Goal: Task Accomplishment & Management: Use online tool/utility

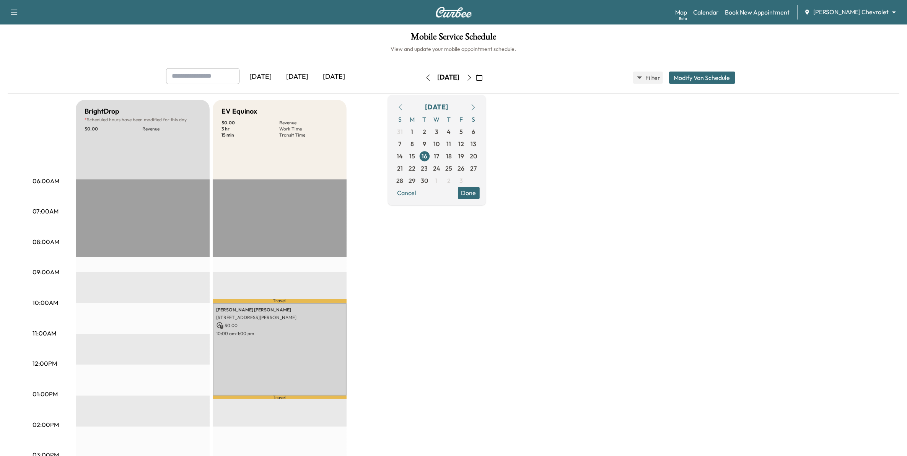
click at [272, 77] on div "[DATE]" at bounding box center [260, 77] width 37 height 18
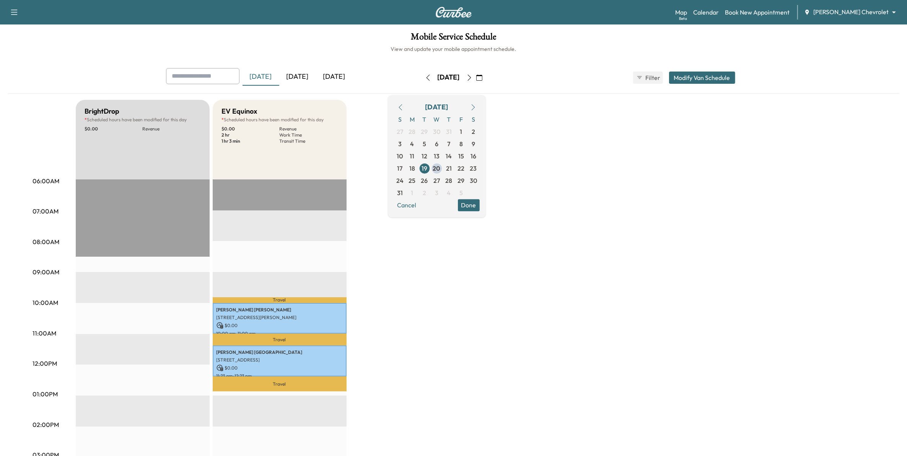
click at [300, 76] on div "[DATE]" at bounding box center [297, 77] width 37 height 18
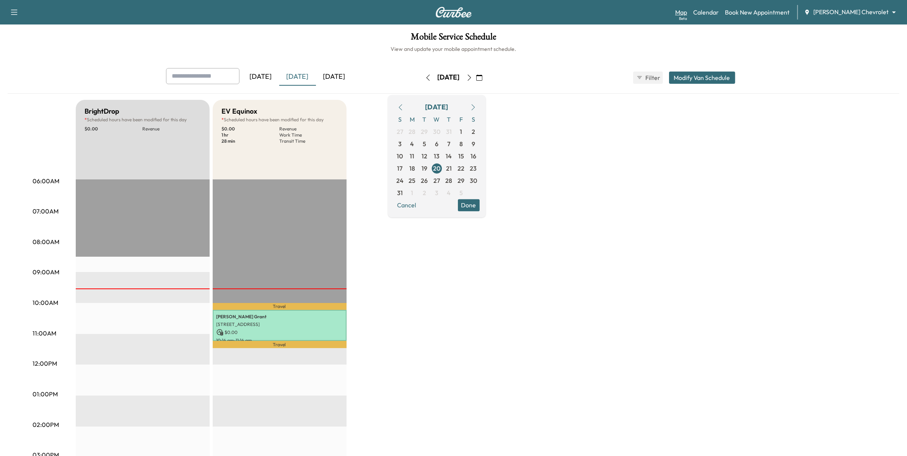
click at [687, 8] on link "Map Beta" at bounding box center [681, 12] width 12 height 9
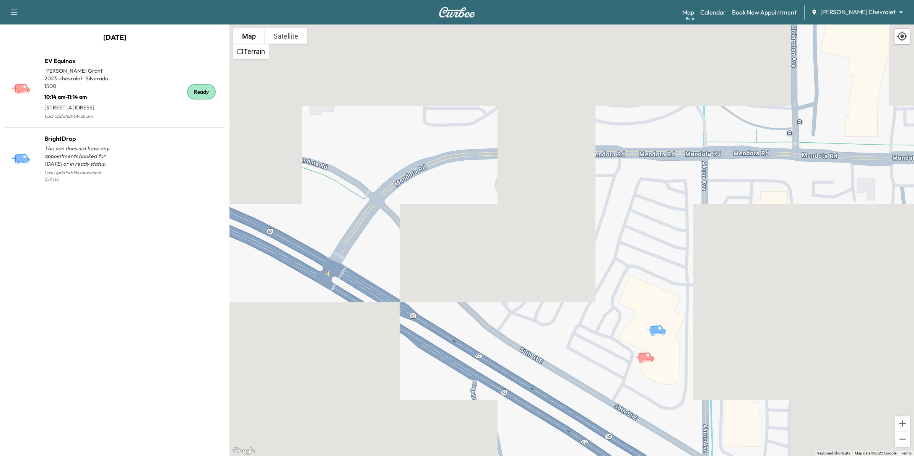
click at [20, 14] on button "button" at bounding box center [14, 12] width 16 height 12
click at [68, 14] on div "Support Log Out Map Beta Calendar Book New Appointment Mauer Chevrolet ********…" at bounding box center [457, 12] width 914 height 24
click at [15, 13] on icon "button" at bounding box center [14, 12] width 9 height 9
click at [501, 114] on div "To activate drag with keyboard, press Alt + Enter. Once in keyboard drag state,…" at bounding box center [571, 239] width 684 height 431
click at [726, 11] on link "Calendar" at bounding box center [713, 12] width 26 height 9
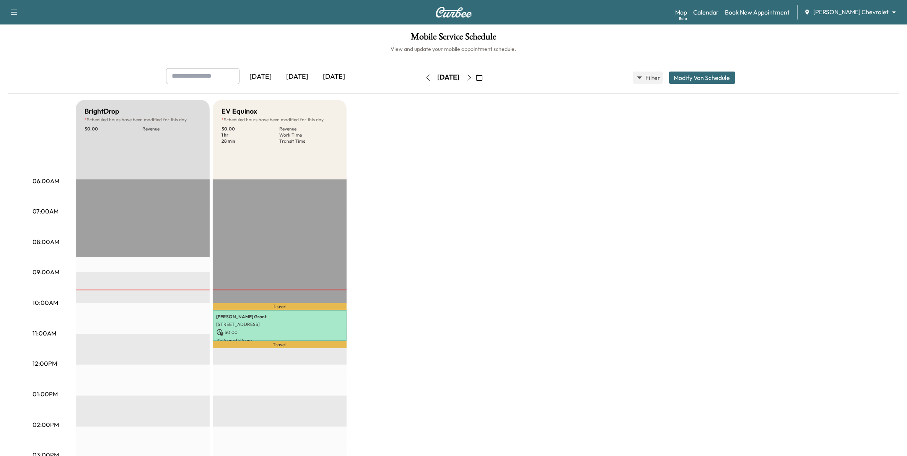
drag, startPoint x: 227, startPoint y: 76, endPoint x: 262, endPoint y: 85, distance: 36.4
click at [230, 78] on div at bounding box center [202, 76] width 73 height 16
type input "*****"
drag, startPoint x: 213, startPoint y: 77, endPoint x: 155, endPoint y: 73, distance: 57.9
click at [155, 73] on div "***** Yesterday Today Tomorrow Wednesday, August 20 August 2025 S M T W T F S 2…" at bounding box center [453, 81] width 891 height 26
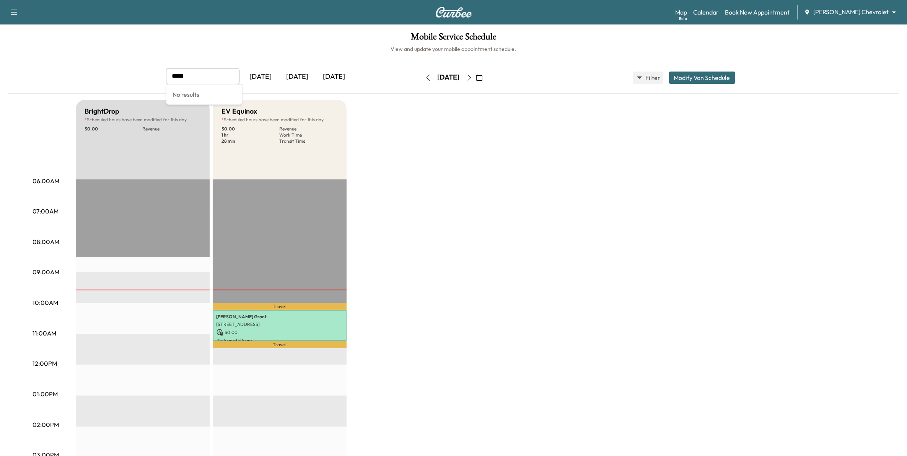
type input "*****"
click at [482, 76] on icon "button" at bounding box center [479, 78] width 6 height 6
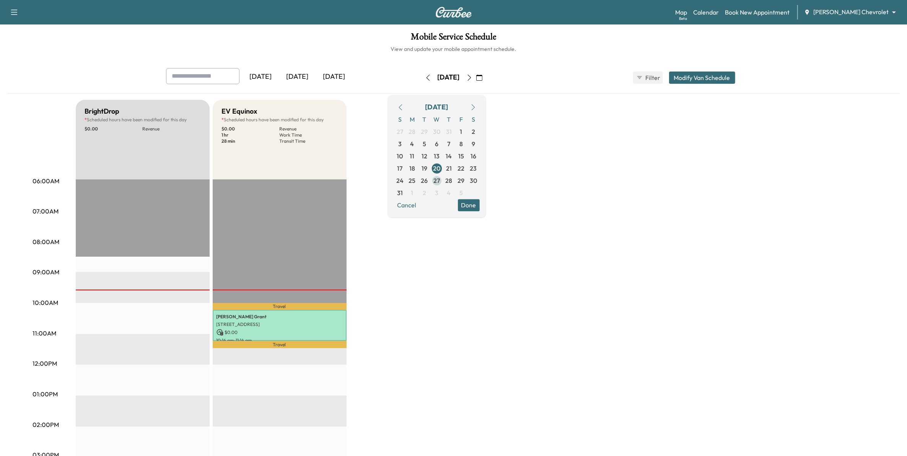
click at [440, 182] on span "27" at bounding box center [436, 180] width 7 height 9
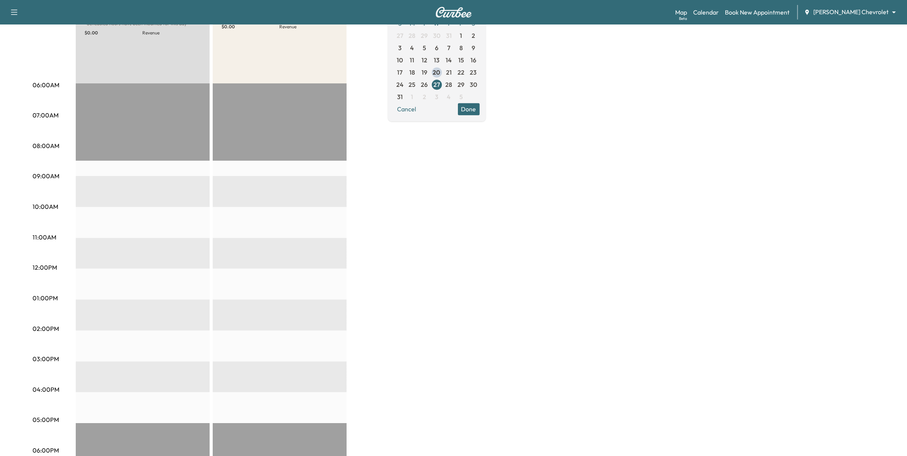
scroll to position [96, 0]
click at [452, 85] on span "28" at bounding box center [448, 84] width 7 height 9
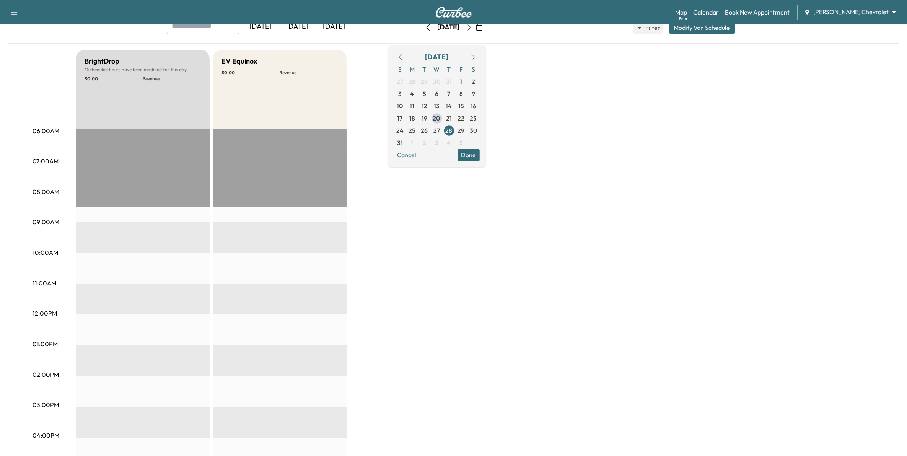
scroll to position [48, 0]
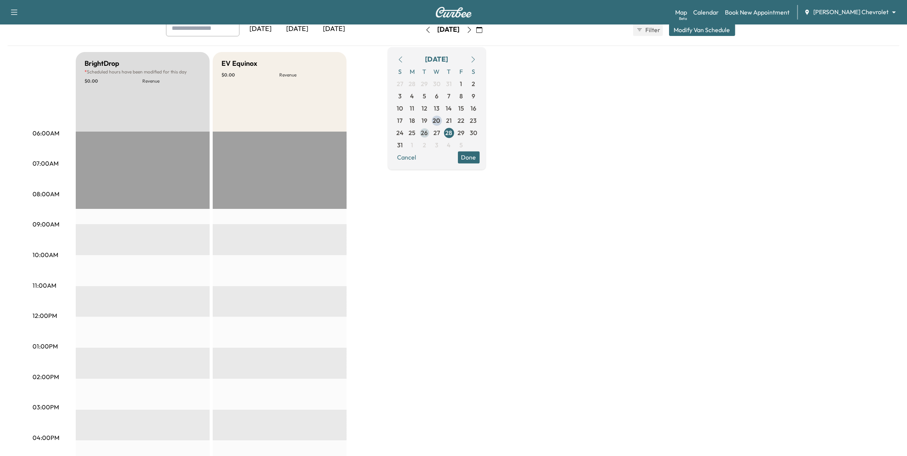
click at [428, 133] on span "26" at bounding box center [424, 132] width 7 height 9
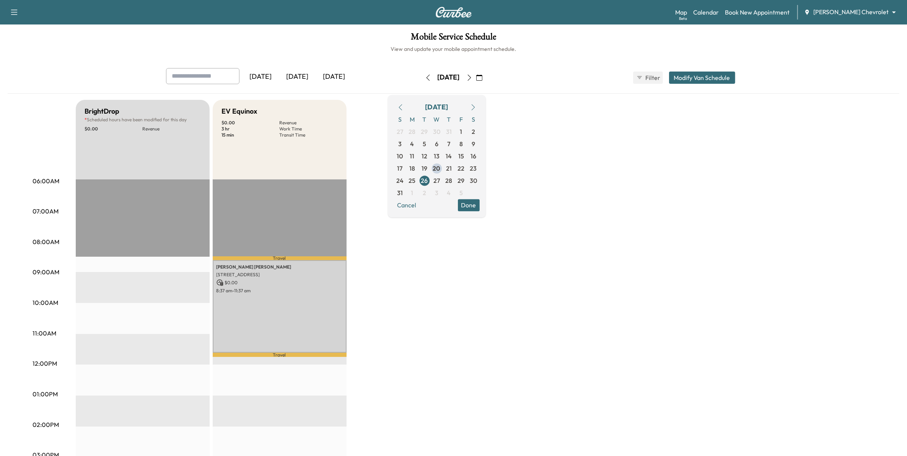
click at [882, 7] on div "Map Beta Calendar Book New Appointment Mauer Chevrolet ******** ​" at bounding box center [788, 12] width 226 height 15
click at [861, 16] on div "Mauer Chevrolet ******** ​" at bounding box center [852, 12] width 97 height 9
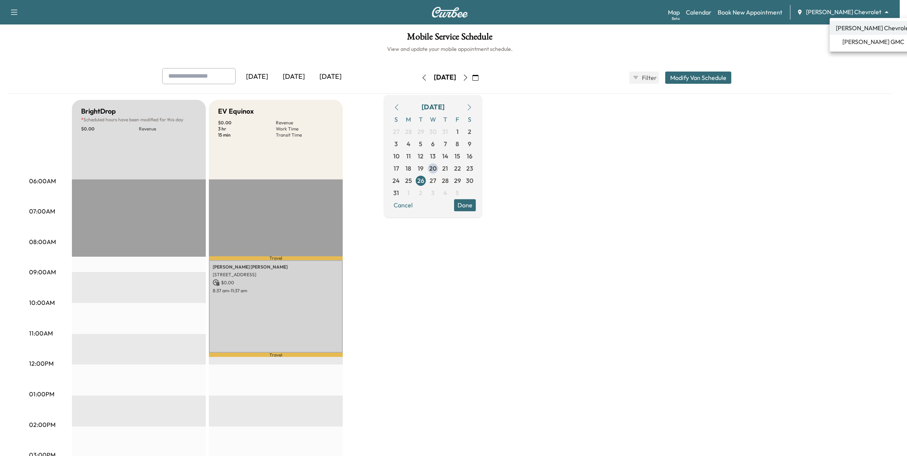
click at [862, 10] on body "Support Log Out Map Beta Calendar Book New Appointment Mauer Chevrolet ********…" at bounding box center [453, 228] width 907 height 456
click at [864, 40] on span "Mauer GMC" at bounding box center [873, 41] width 62 height 9
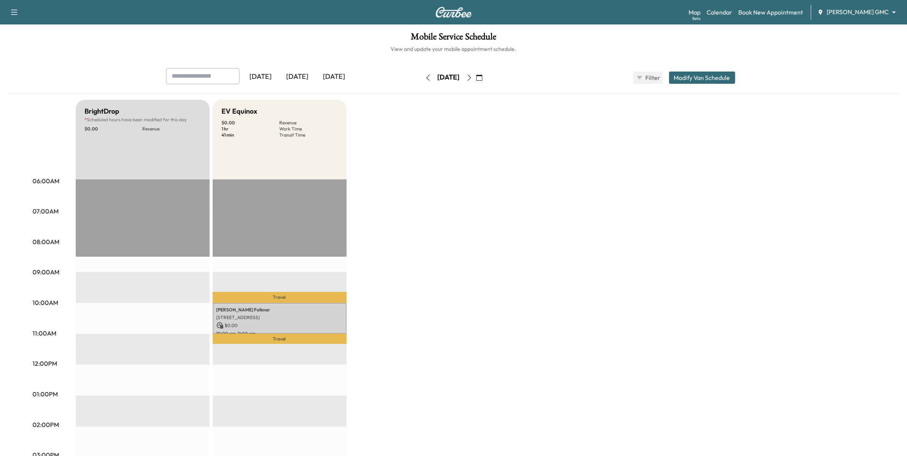
click at [482, 75] on icon "button" at bounding box center [479, 78] width 6 height 6
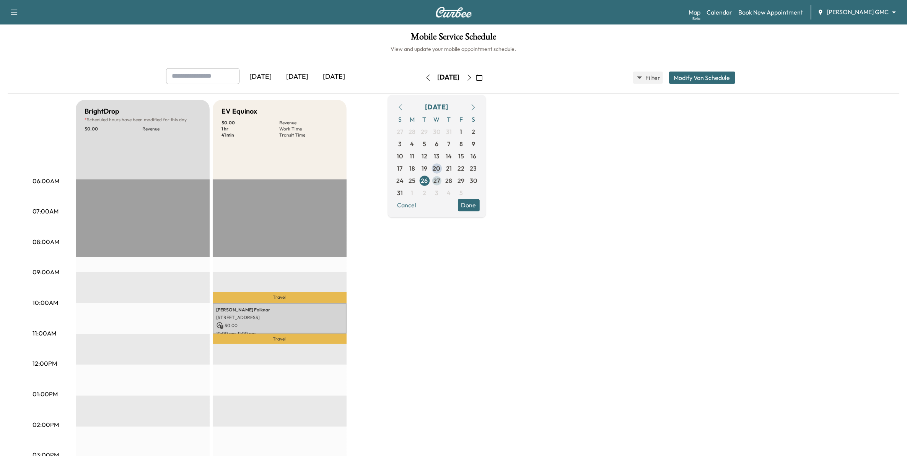
click at [440, 177] on span "27" at bounding box center [436, 180] width 7 height 9
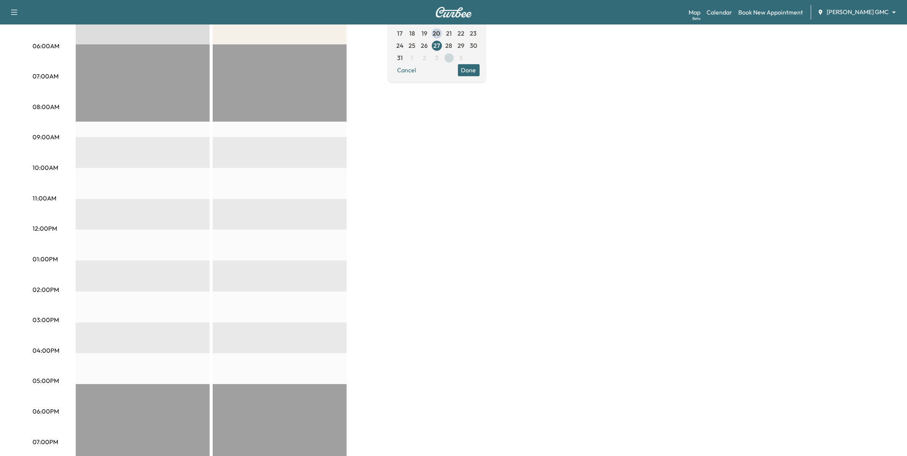
scroll to position [96, 0]
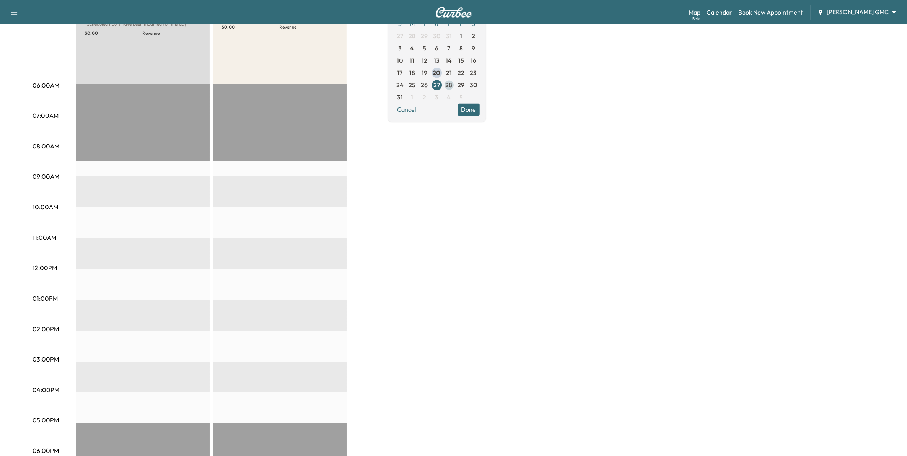
click at [452, 87] on span "28" at bounding box center [448, 84] width 7 height 9
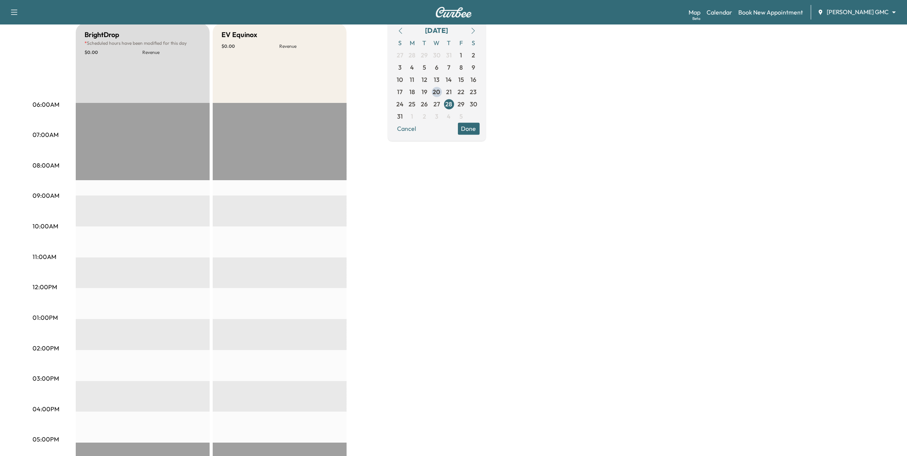
scroll to position [48, 0]
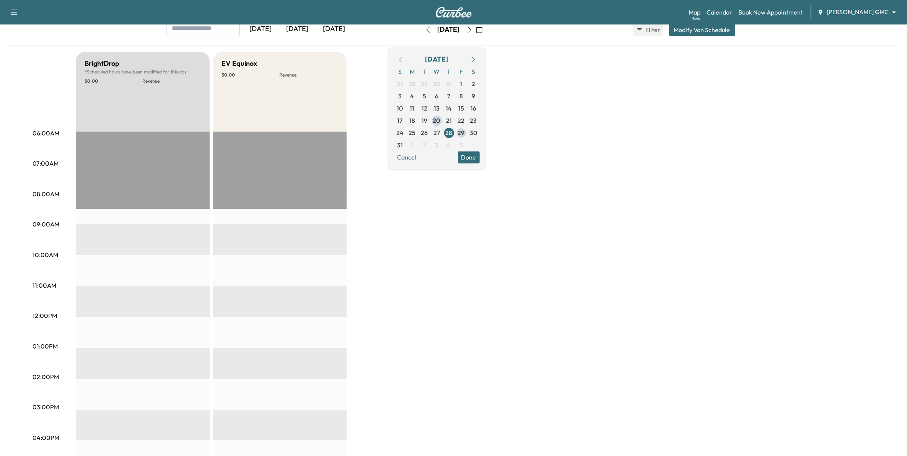
click at [465, 132] on span "29" at bounding box center [461, 132] width 7 height 9
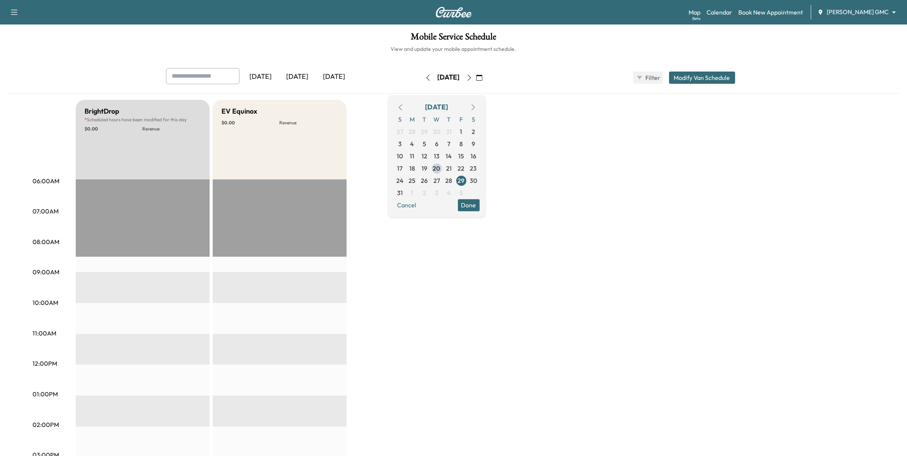
click at [472, 75] on icon "button" at bounding box center [469, 78] width 6 height 6
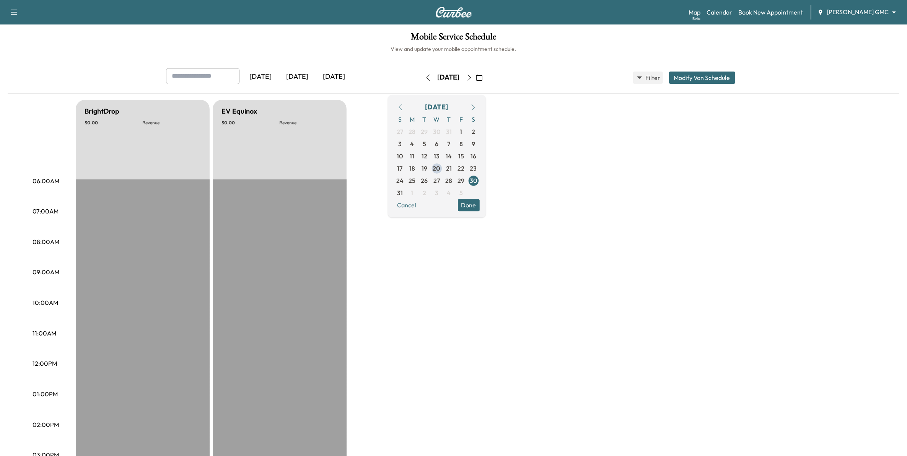
click at [471, 75] on icon "button" at bounding box center [468, 78] width 3 height 6
click at [472, 75] on icon "button" at bounding box center [469, 78] width 6 height 6
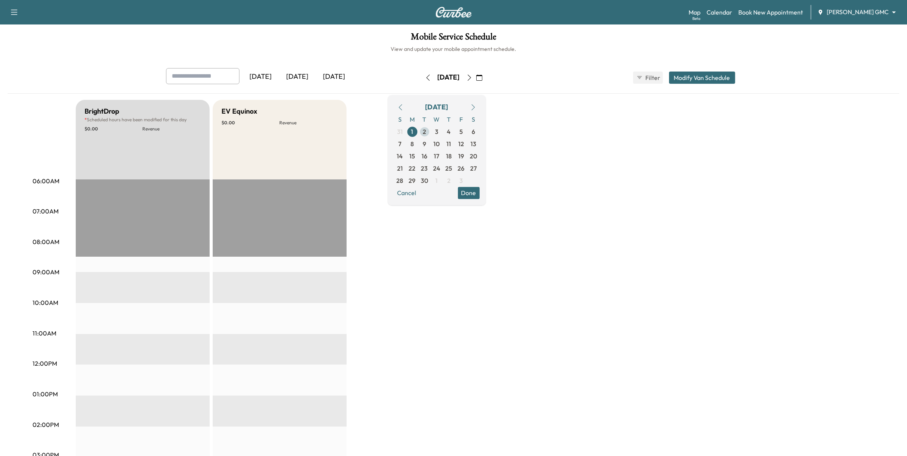
click at [431, 132] on span "2" at bounding box center [424, 131] width 12 height 12
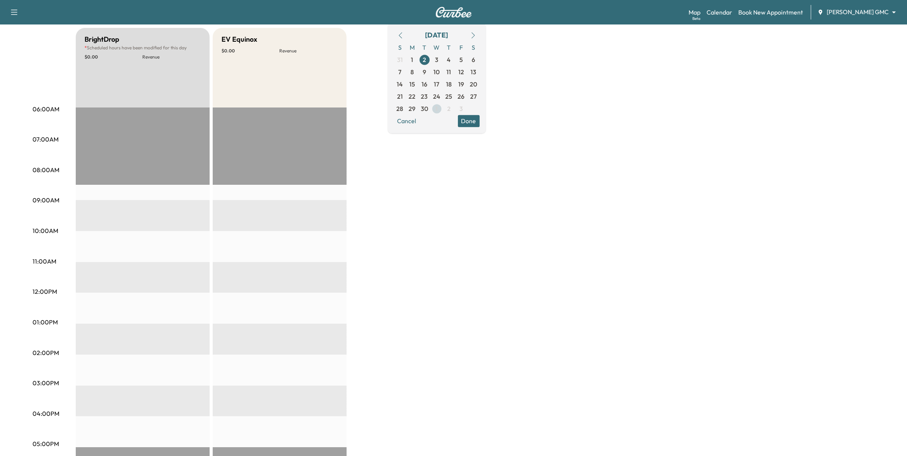
scroll to position [96, 0]
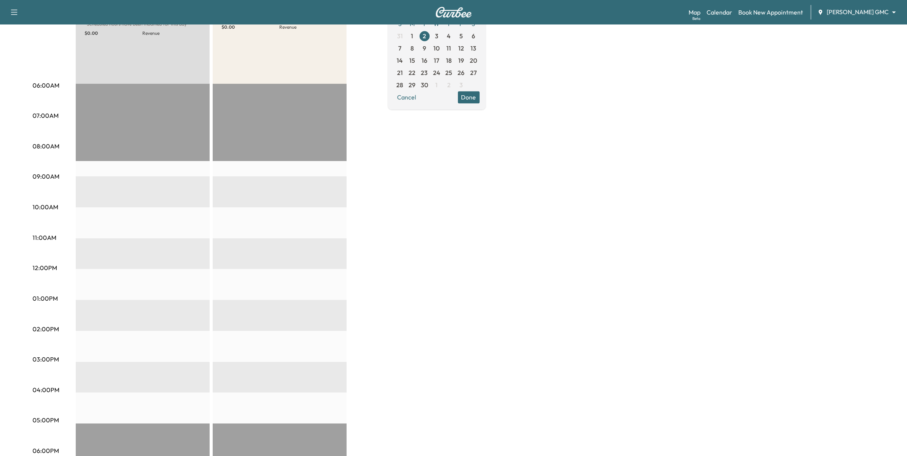
click at [438, 37] on span "3" at bounding box center [436, 35] width 3 height 9
click at [451, 39] on span "4" at bounding box center [449, 35] width 4 height 9
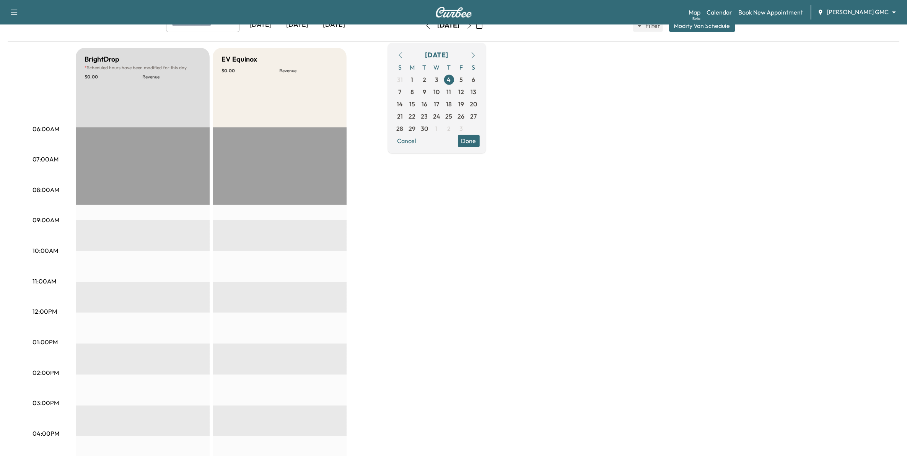
scroll to position [48, 0]
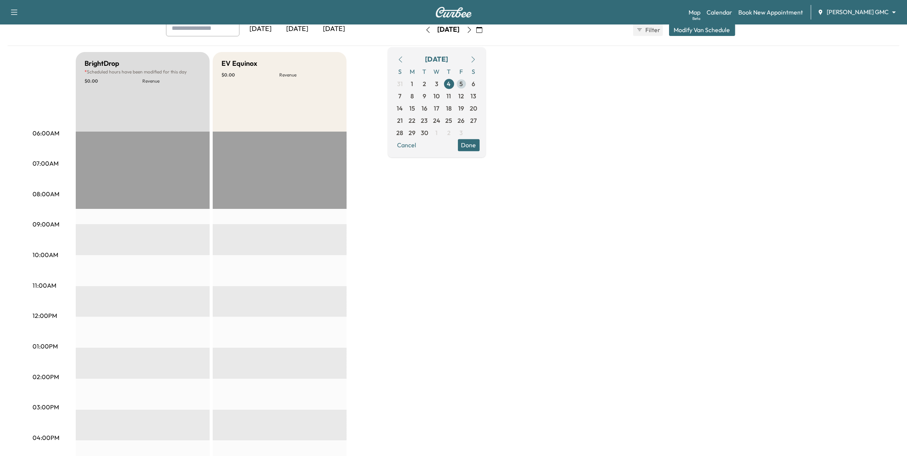
click at [463, 82] on span "5" at bounding box center [460, 83] width 3 height 9
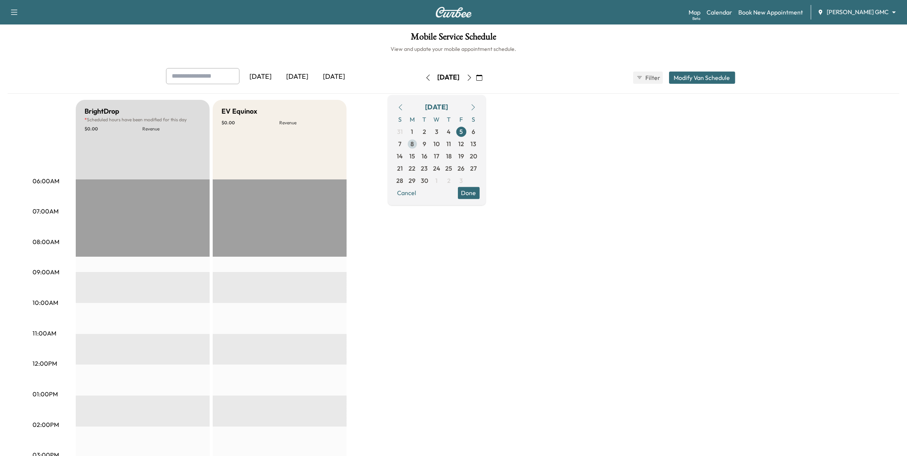
click at [414, 143] on span "8" at bounding box center [411, 143] width 3 height 9
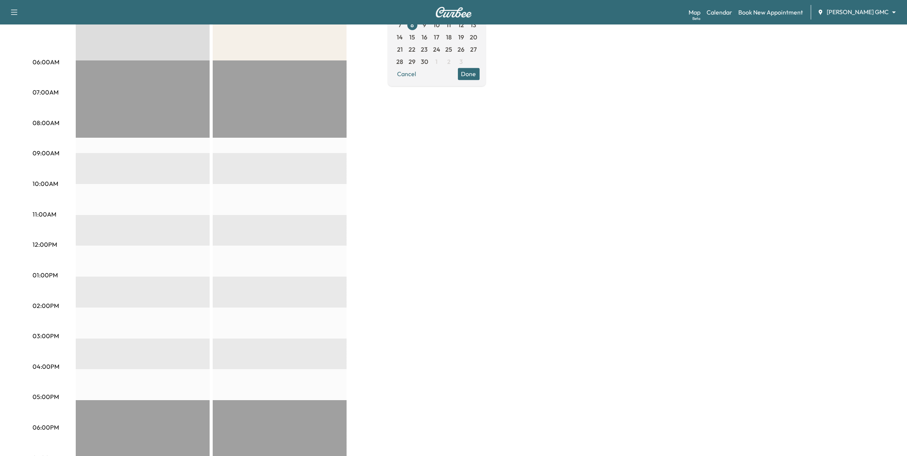
scroll to position [96, 0]
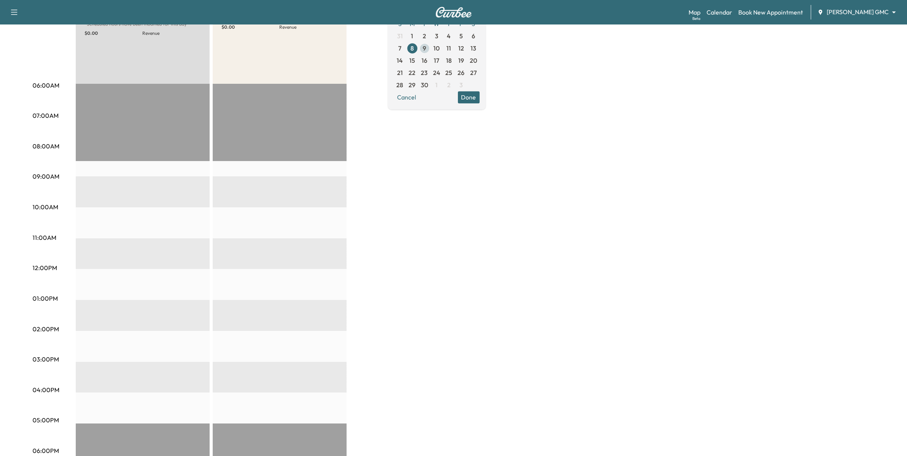
click at [431, 45] on span "9" at bounding box center [424, 48] width 12 height 12
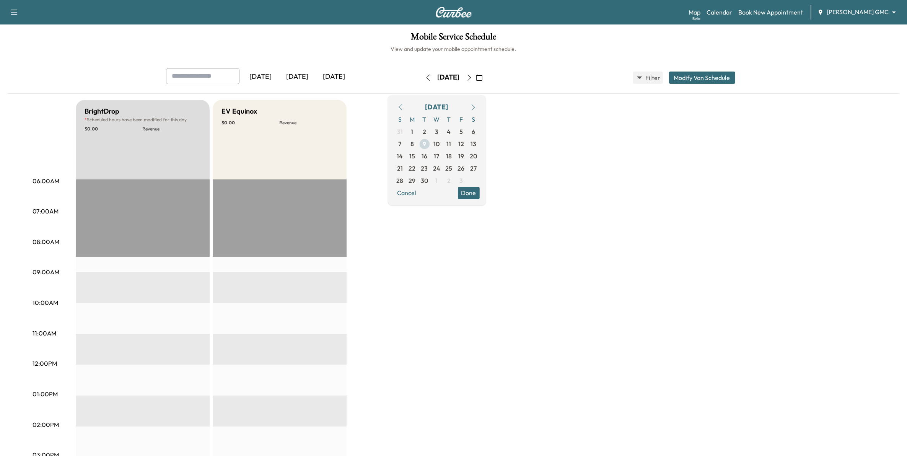
click at [440, 143] on span "10" at bounding box center [437, 143] width 6 height 9
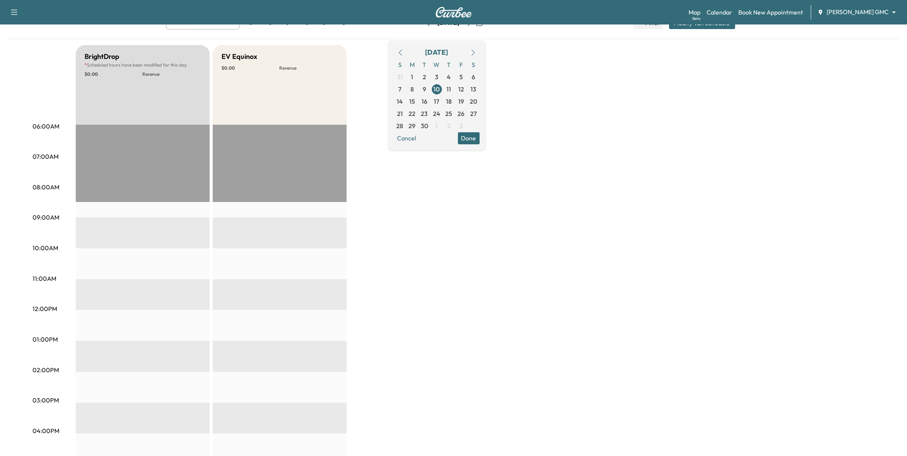
scroll to position [48, 0]
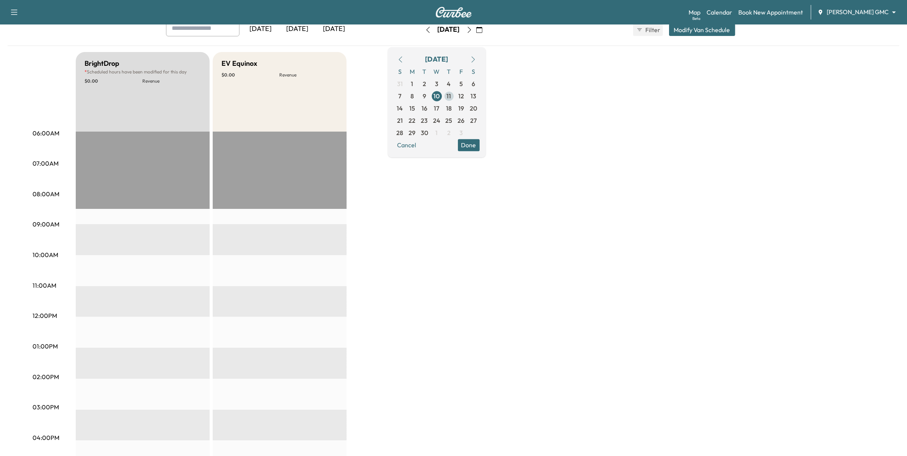
click at [451, 93] on span "11" at bounding box center [449, 95] width 5 height 9
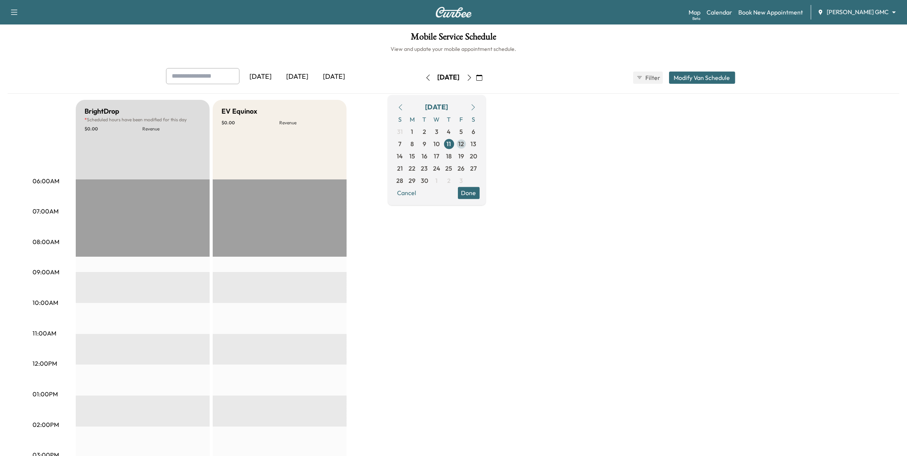
click at [464, 141] on span "12" at bounding box center [461, 143] width 6 height 9
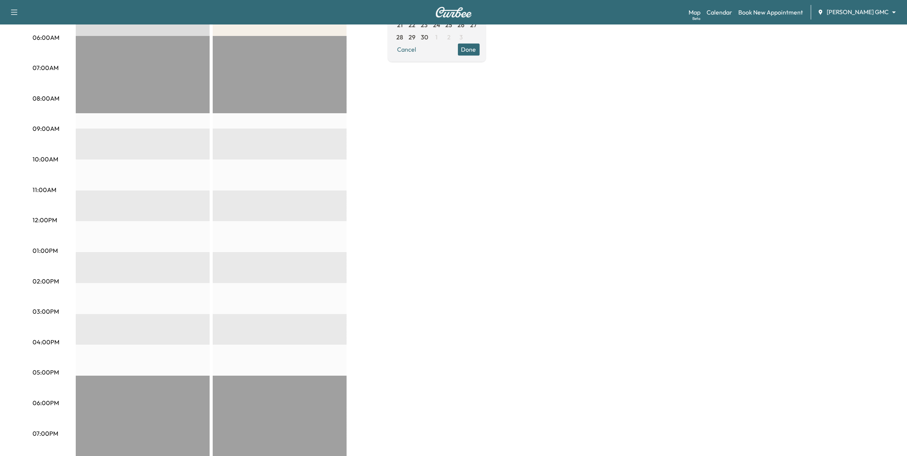
scroll to position [96, 0]
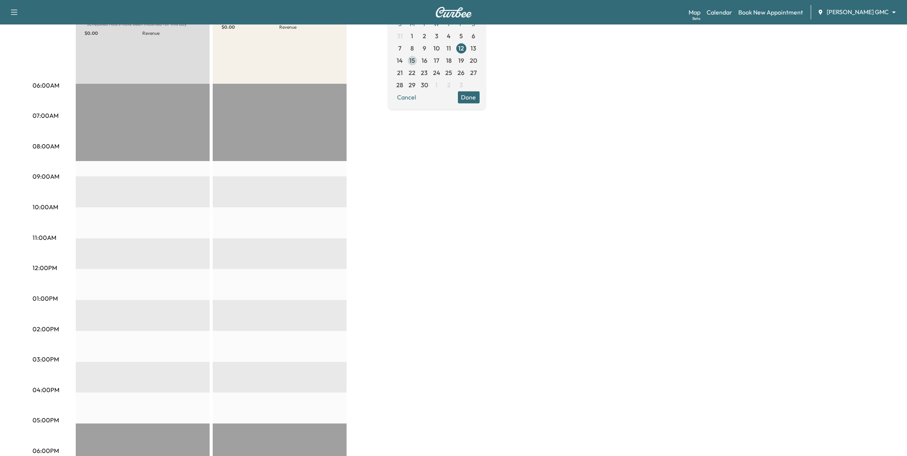
click at [415, 63] on span "15" at bounding box center [412, 60] width 6 height 9
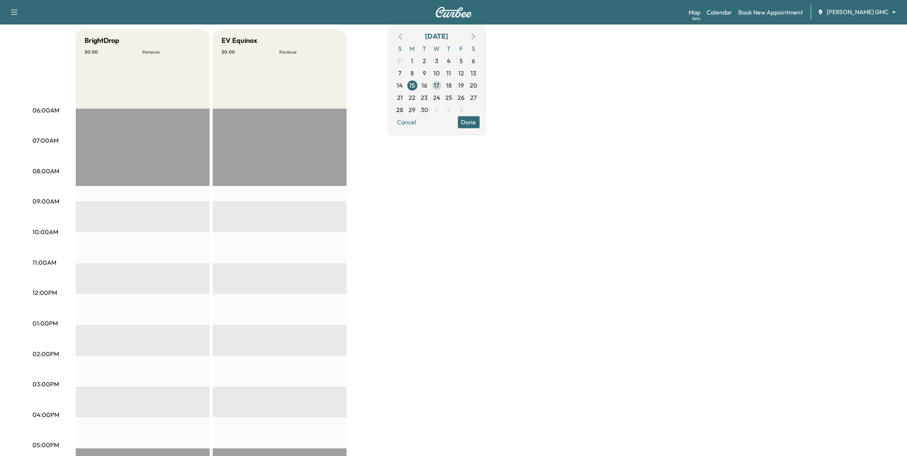
scroll to position [48, 0]
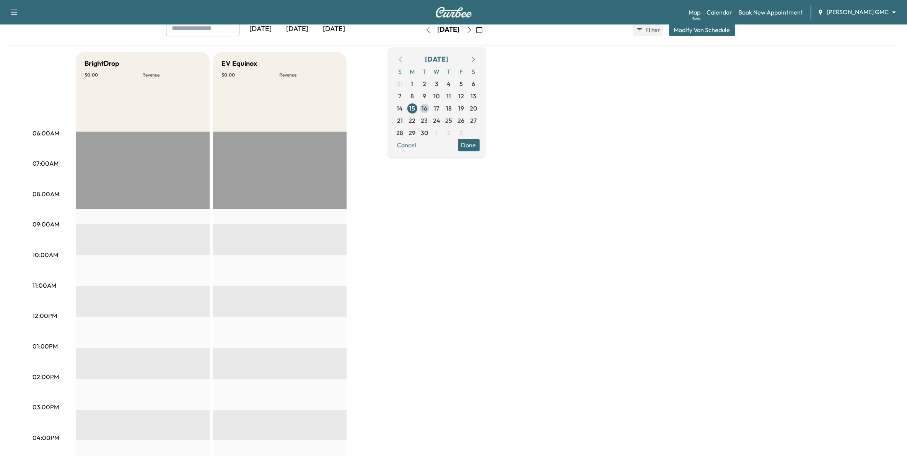
click at [427, 110] on span "16" at bounding box center [424, 108] width 6 height 9
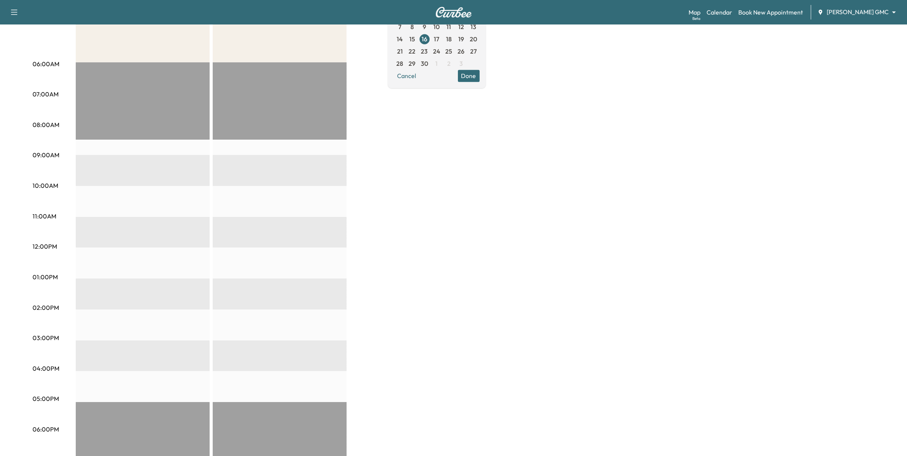
scroll to position [96, 0]
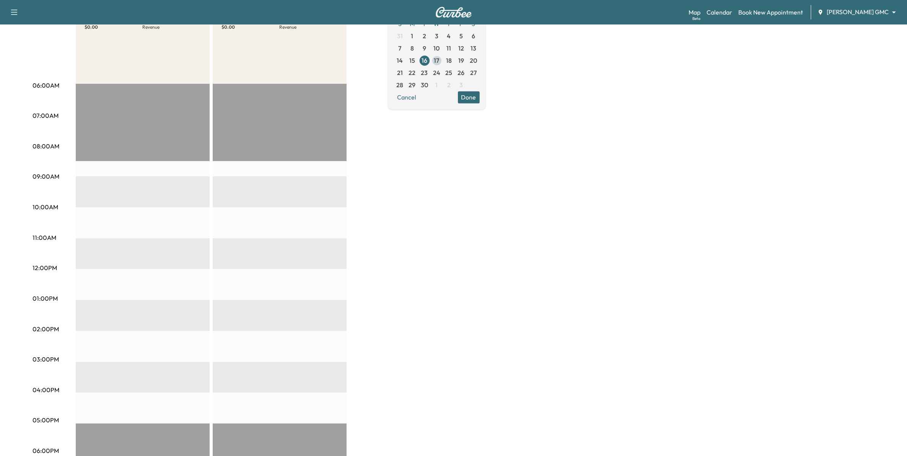
click at [439, 58] on span "17" at bounding box center [436, 60] width 5 height 9
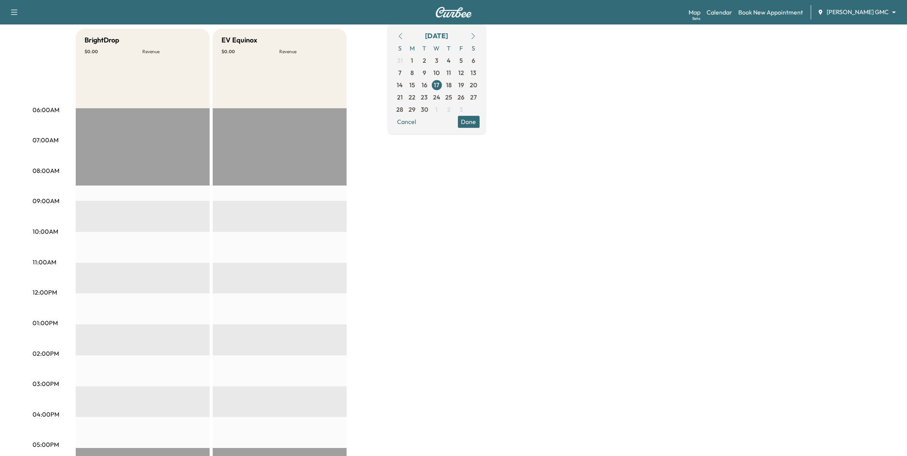
scroll to position [48, 0]
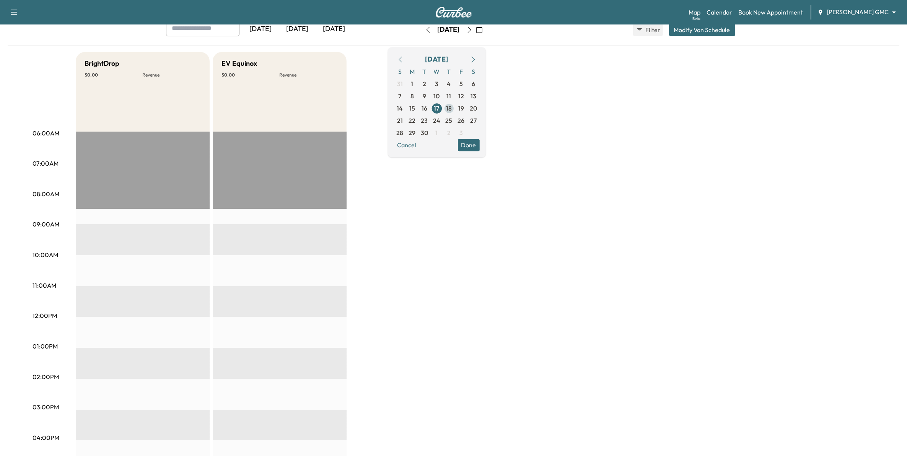
click at [452, 108] on span "18" at bounding box center [449, 108] width 6 height 9
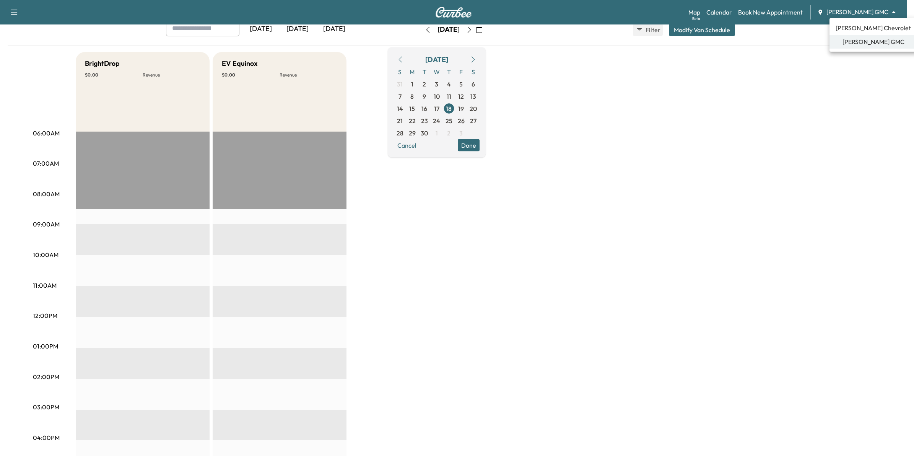
click at [861, 16] on body "Support Log Out Map Beta Calendar Book New Appointment Mauer GMC ******** ​ Mob…" at bounding box center [457, 180] width 914 height 456
click at [863, 26] on span "[PERSON_NAME] Chevrolet" at bounding box center [872, 27] width 75 height 9
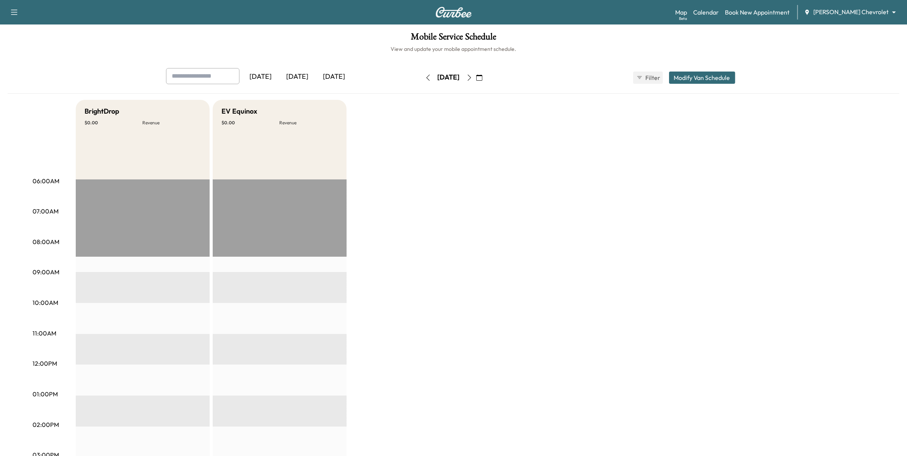
click at [486, 83] on button "button" at bounding box center [479, 78] width 13 height 12
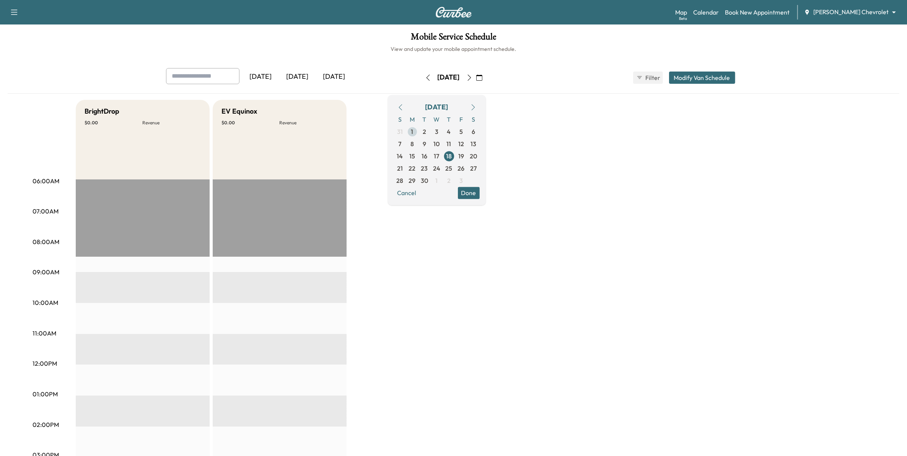
click at [418, 133] on span "1" at bounding box center [412, 131] width 12 height 12
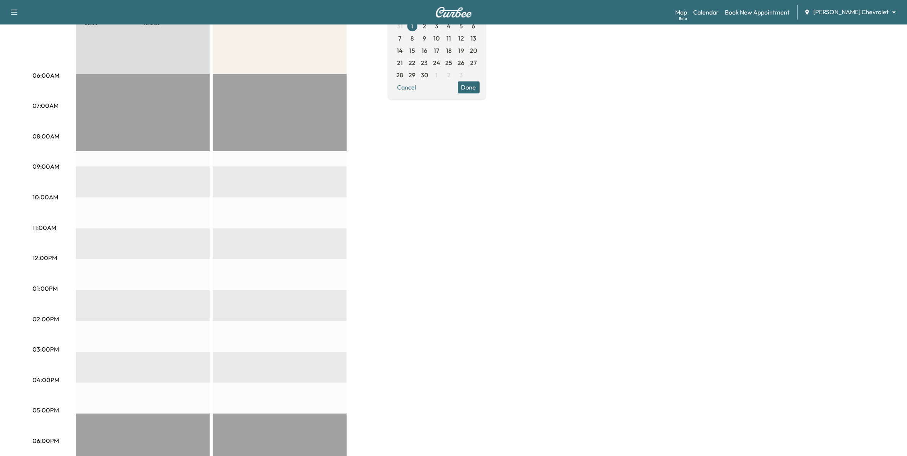
scroll to position [96, 0]
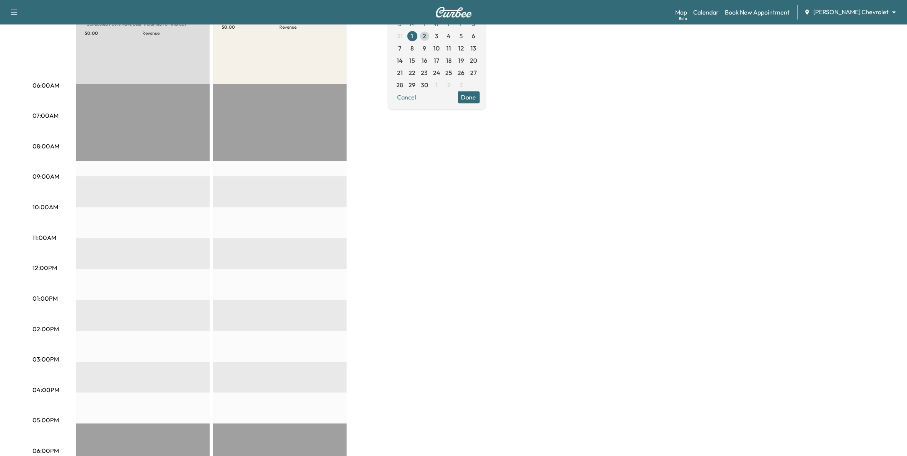
click at [426, 35] on span "2" at bounding box center [424, 35] width 3 height 9
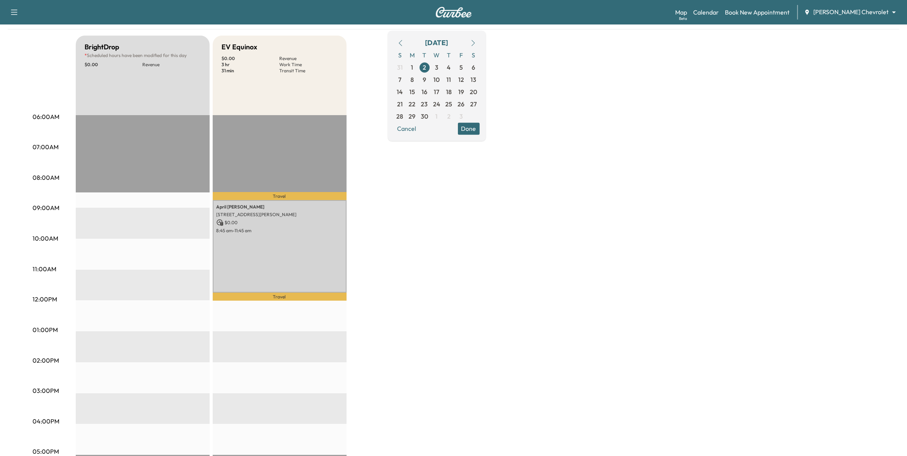
scroll to position [48, 0]
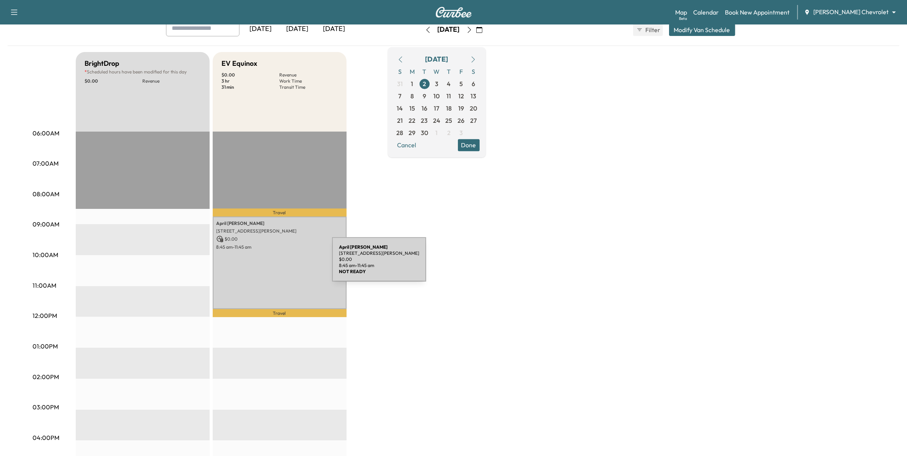
click at [275, 264] on div "April Hitchcock 8367 INGBERG TR, COTTAGE GROVE, MN 55016, United States of Amer…" at bounding box center [280, 262] width 134 height 93
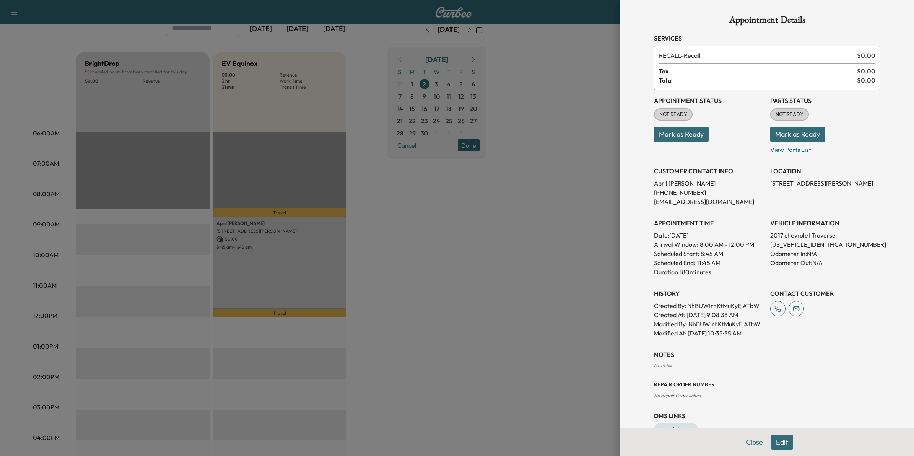
click at [417, 284] on div at bounding box center [457, 228] width 914 height 456
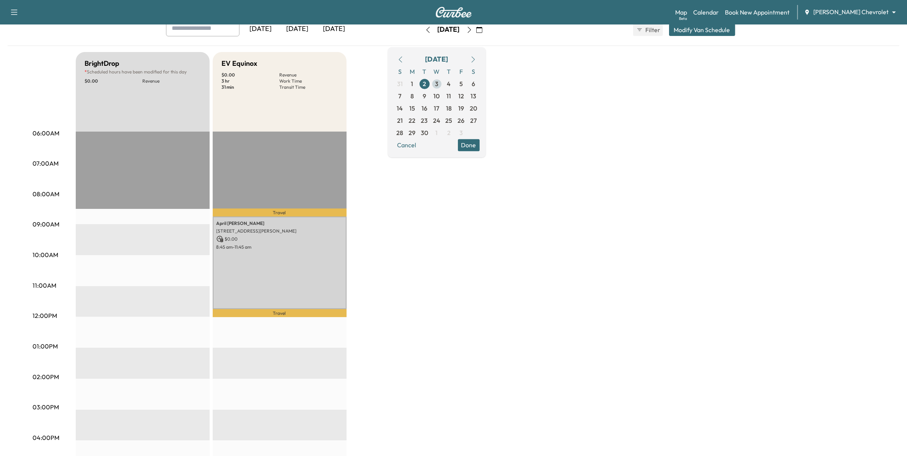
click at [443, 85] on span "3" at bounding box center [437, 84] width 12 height 12
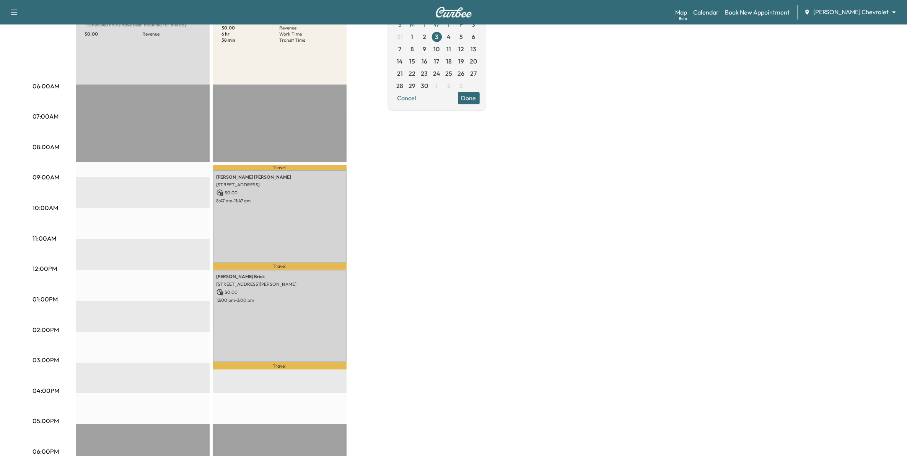
scroll to position [96, 0]
click at [451, 35] on span "4" at bounding box center [449, 35] width 4 height 9
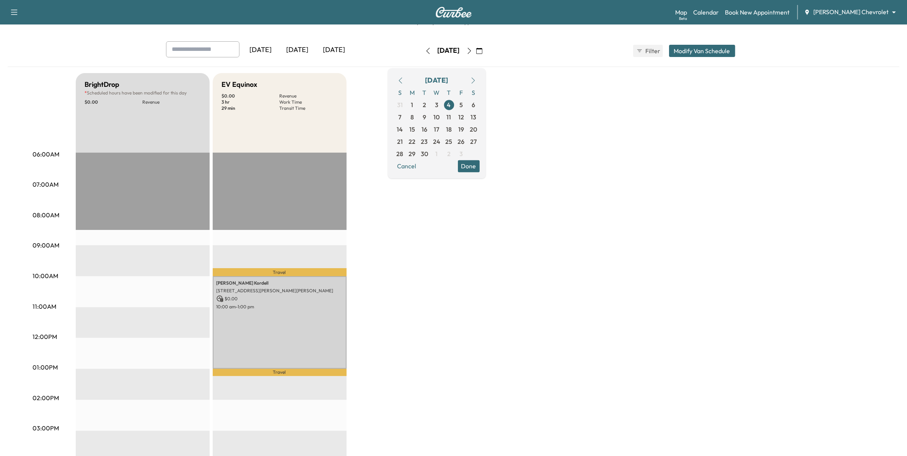
scroll to position [48, 0]
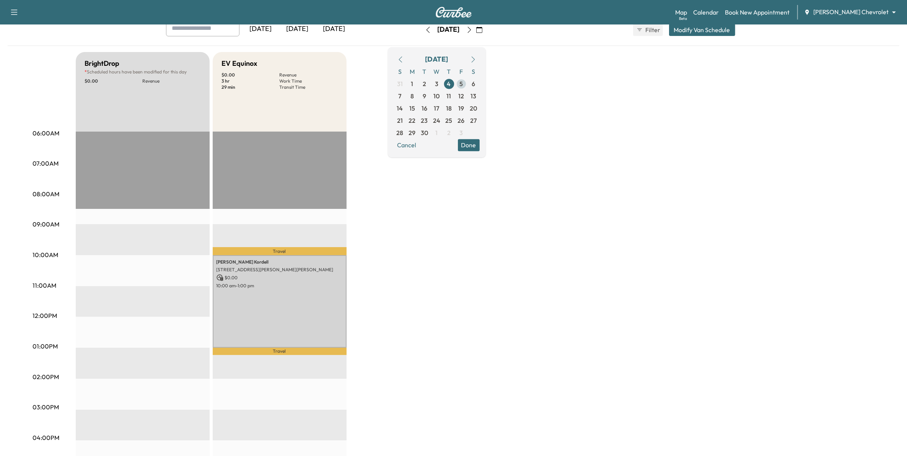
click at [463, 81] on span "5" at bounding box center [460, 83] width 3 height 9
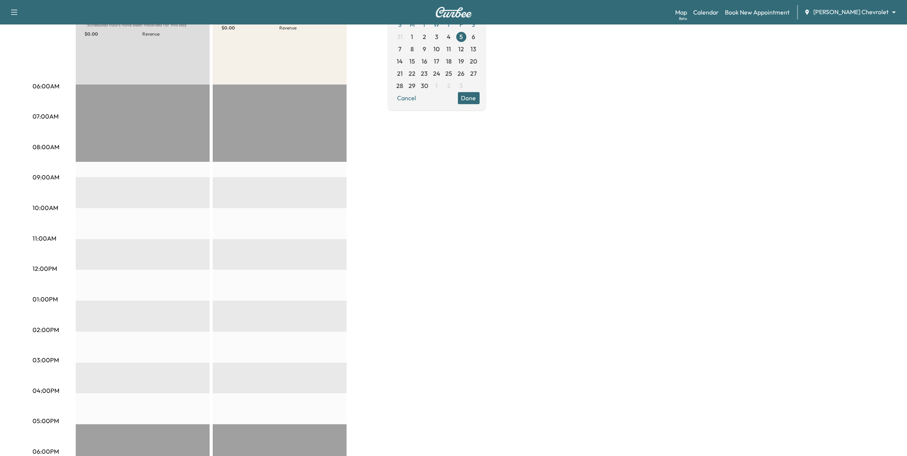
scroll to position [96, 0]
click at [418, 49] on span "8" at bounding box center [412, 48] width 12 height 12
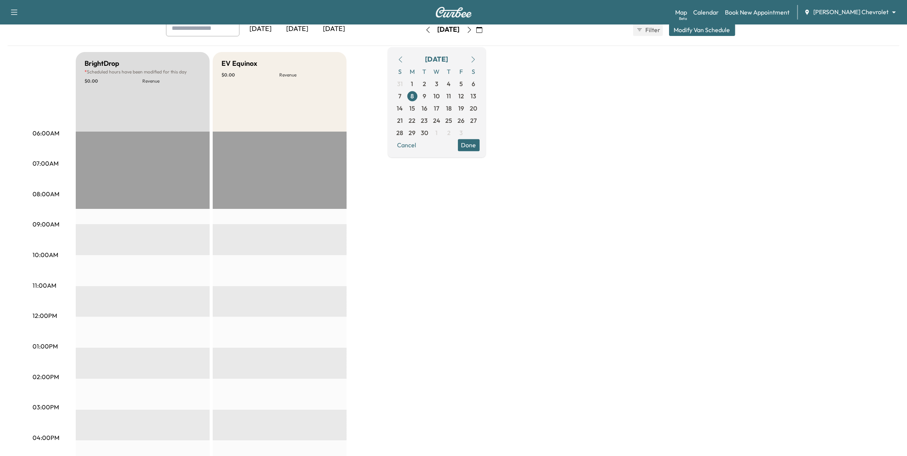
scroll to position [96, 0]
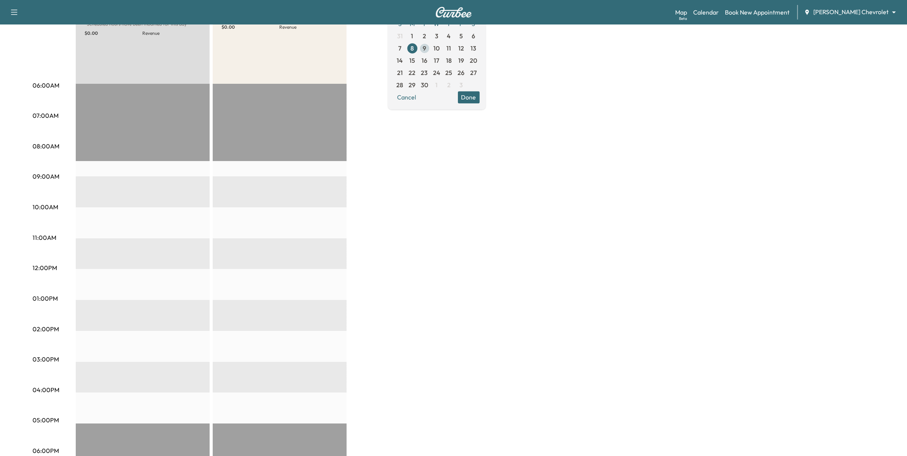
click at [426, 49] on span "9" at bounding box center [424, 48] width 3 height 9
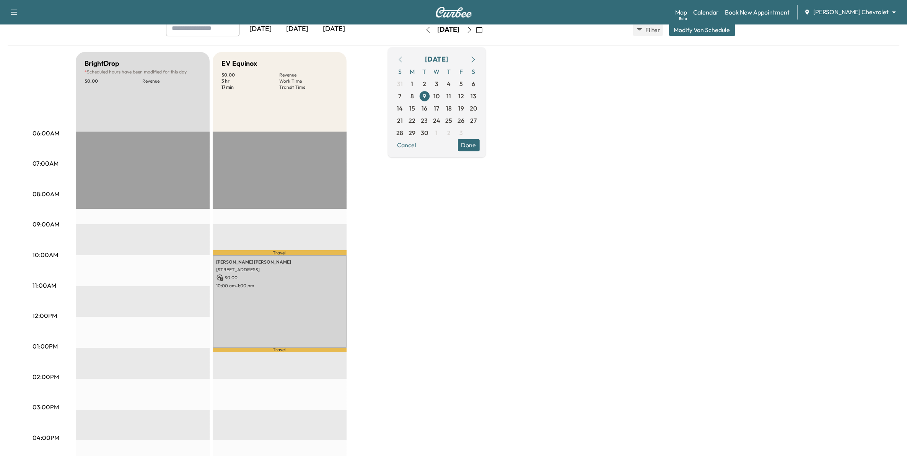
scroll to position [96, 0]
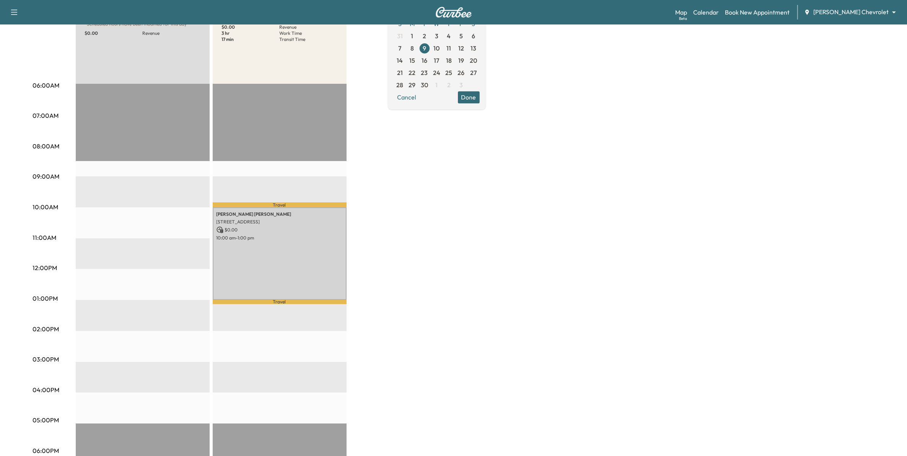
click at [440, 48] on span "10" at bounding box center [437, 48] width 6 height 9
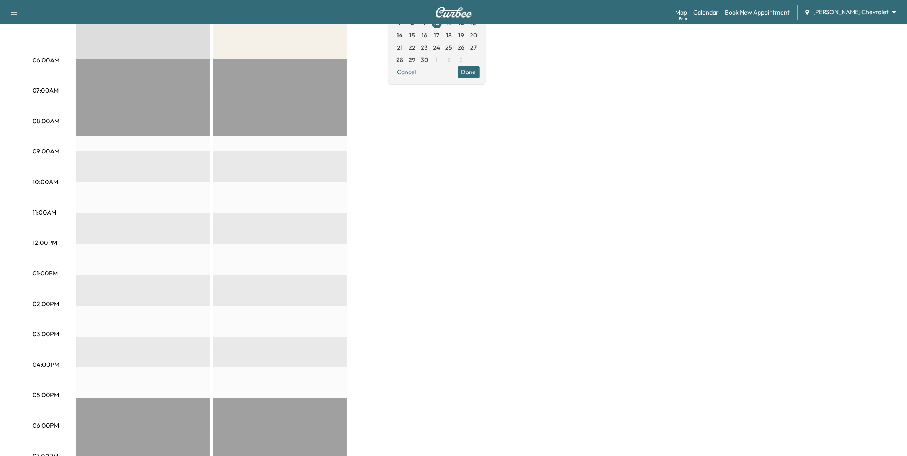
scroll to position [96, 0]
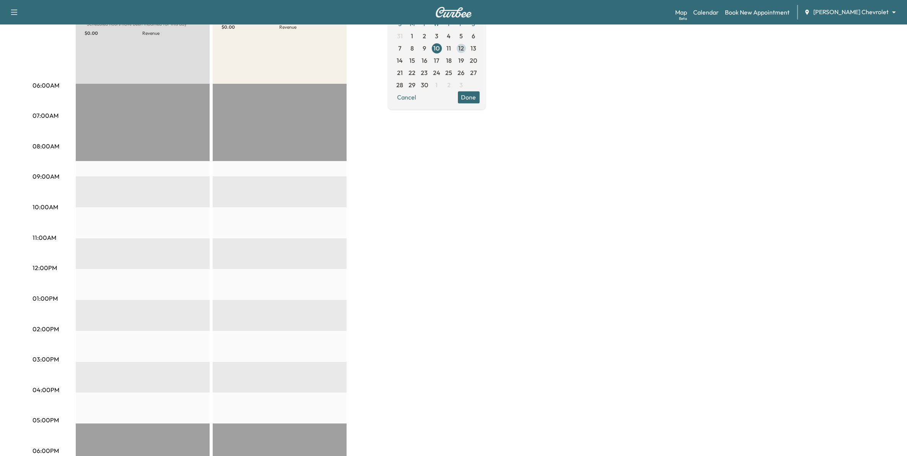
click at [467, 49] on span "12" at bounding box center [461, 48] width 12 height 12
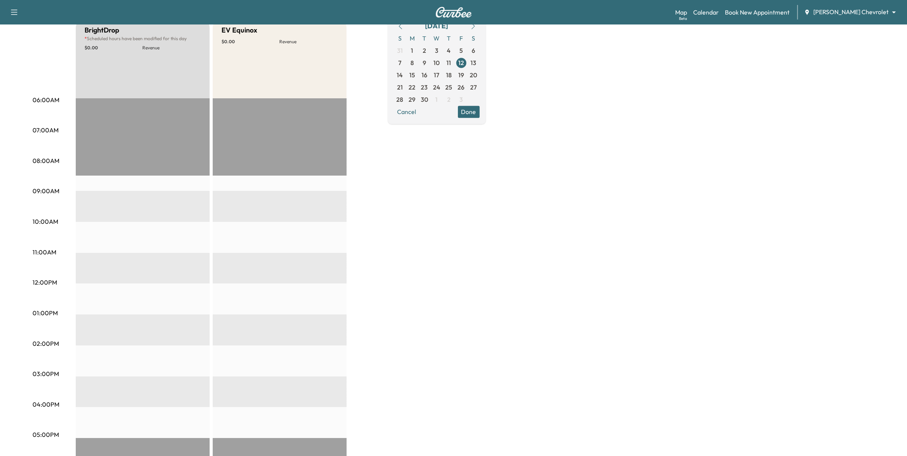
scroll to position [48, 0]
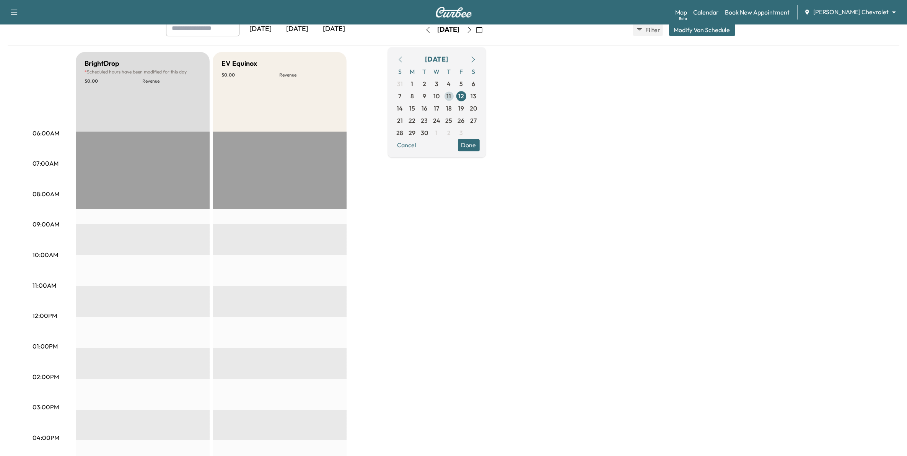
click at [455, 93] on span "11" at bounding box center [449, 96] width 12 height 12
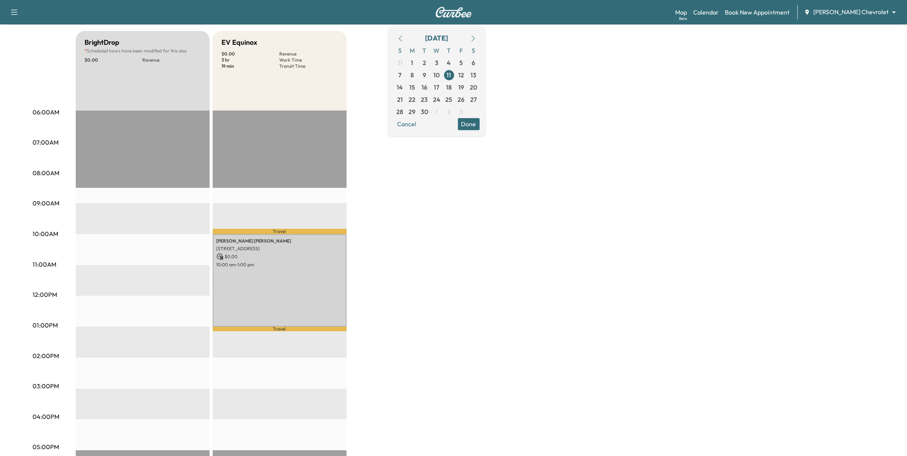
scroll to position [96, 0]
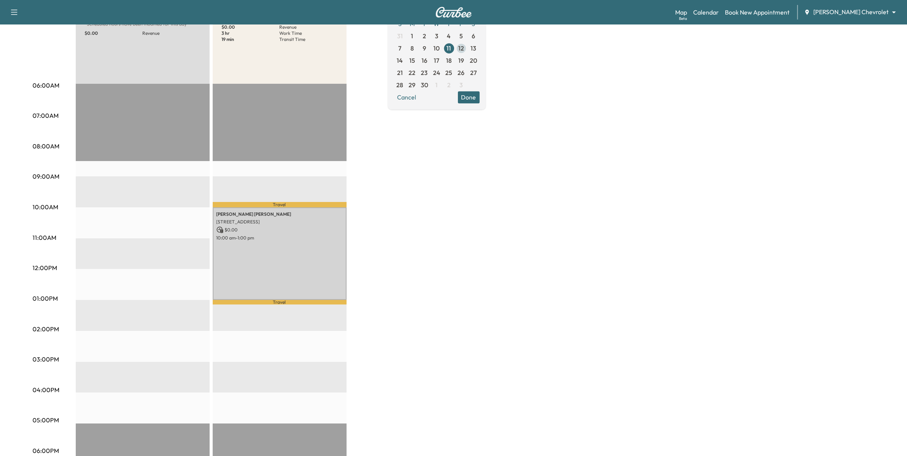
click at [467, 50] on span "12" at bounding box center [461, 48] width 12 height 12
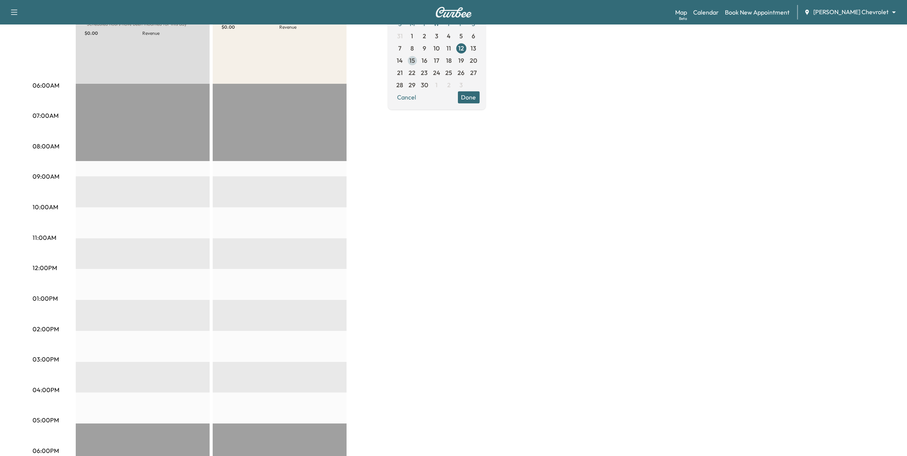
click at [418, 63] on span "15" at bounding box center [412, 60] width 12 height 12
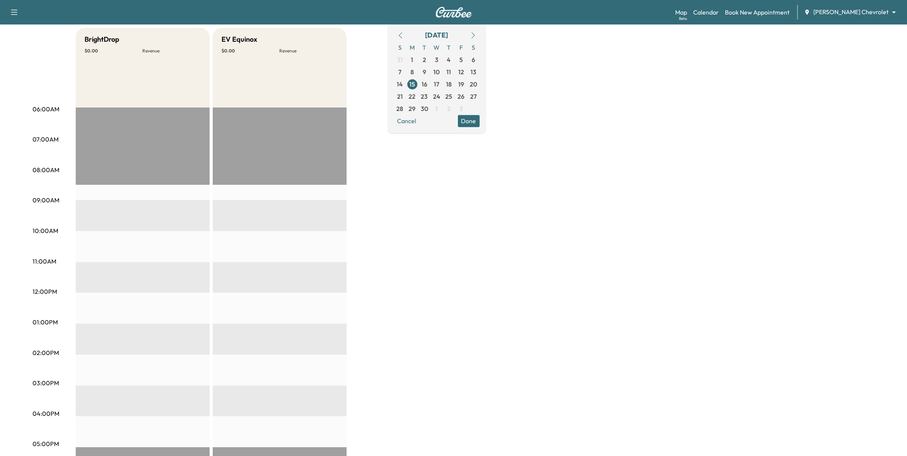
scroll to position [96, 0]
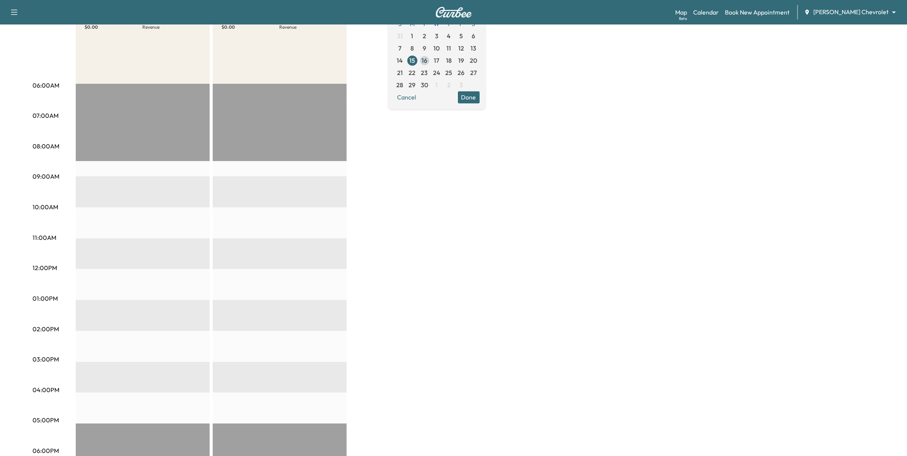
click at [427, 60] on span "16" at bounding box center [424, 60] width 6 height 9
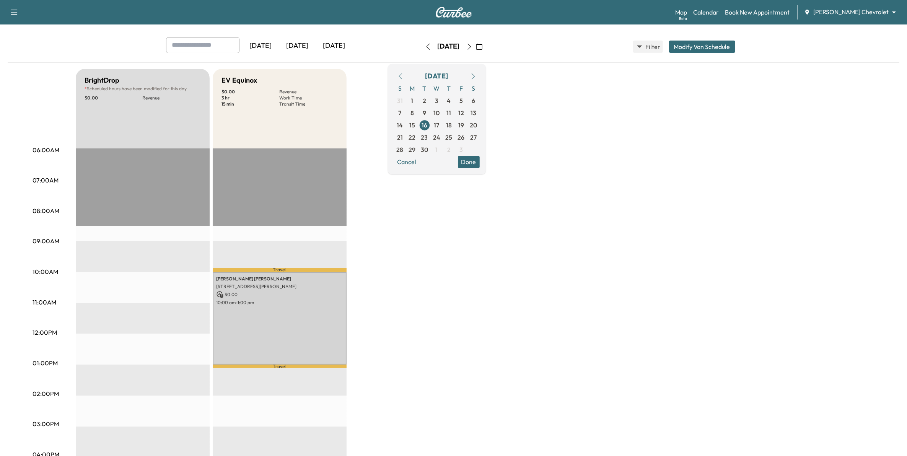
scroll to position [48, 0]
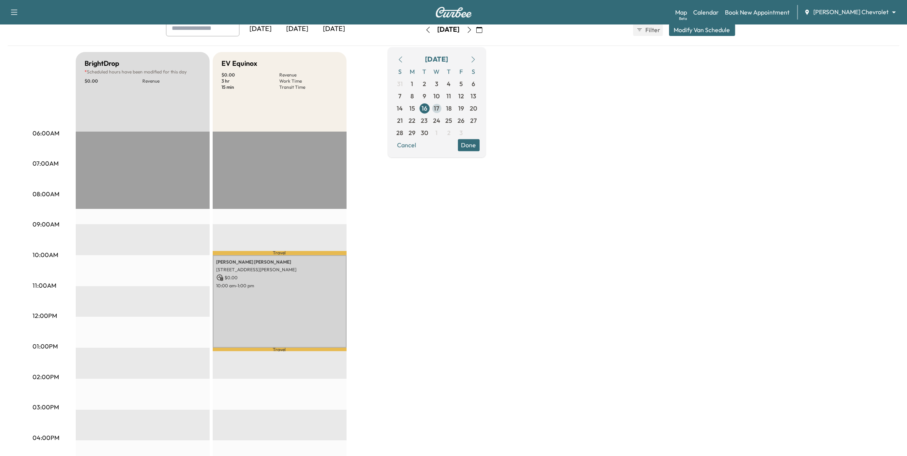
click at [443, 106] on span "17" at bounding box center [437, 108] width 12 height 12
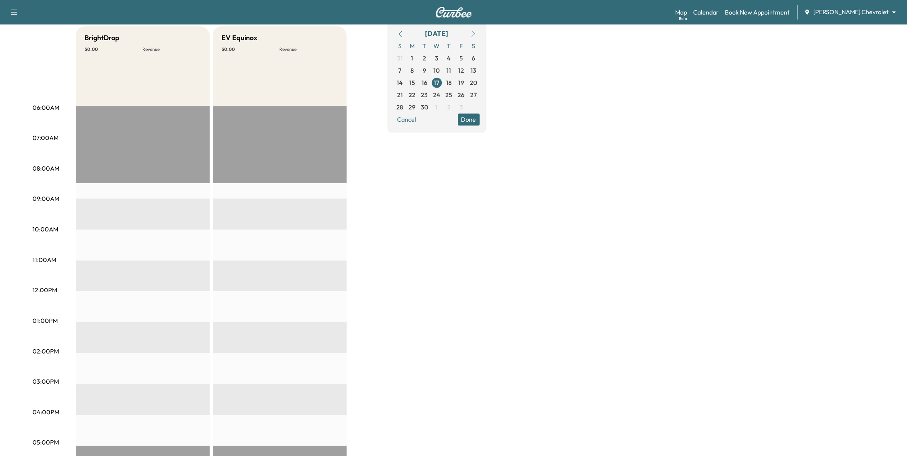
scroll to position [96, 0]
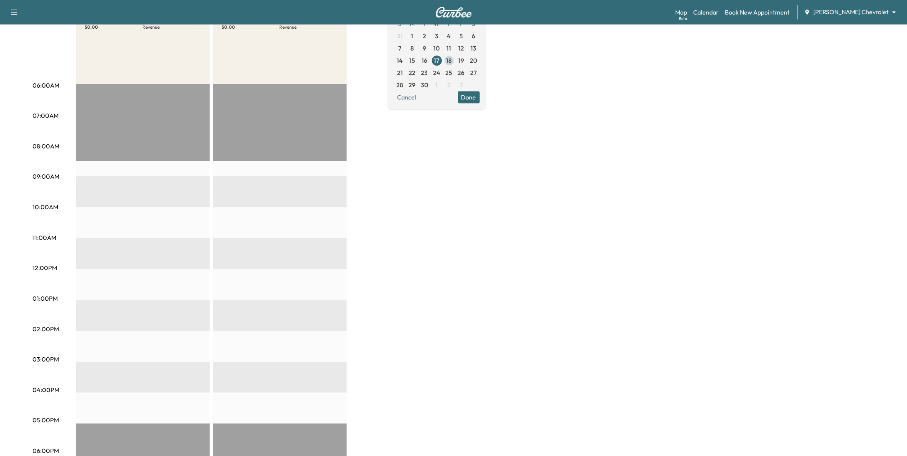
click at [452, 61] on span "18" at bounding box center [449, 60] width 6 height 9
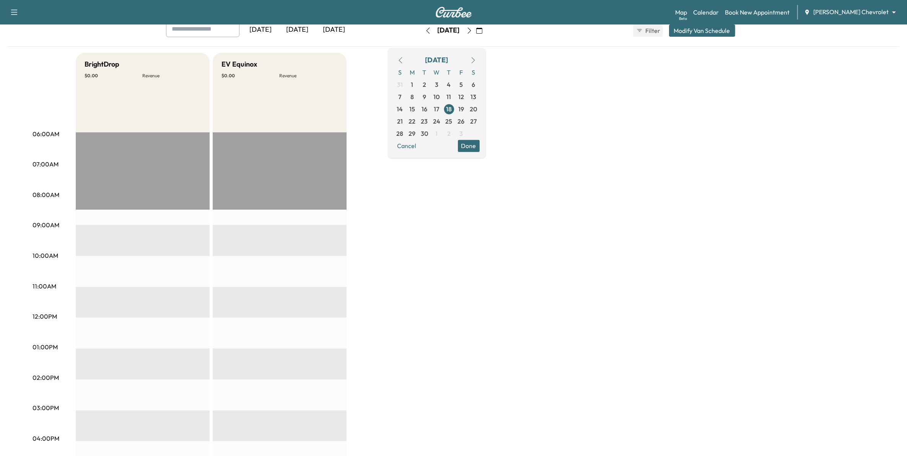
scroll to position [48, 0]
click at [467, 112] on span "19" at bounding box center [461, 108] width 12 height 12
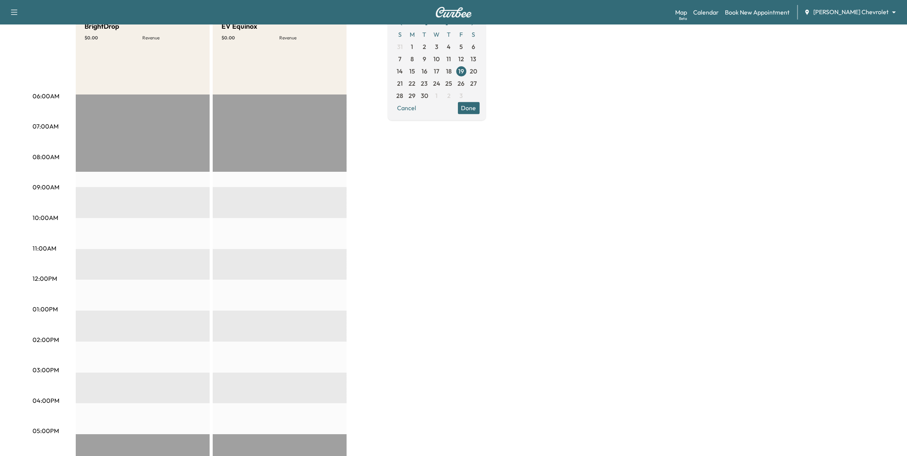
scroll to position [96, 0]
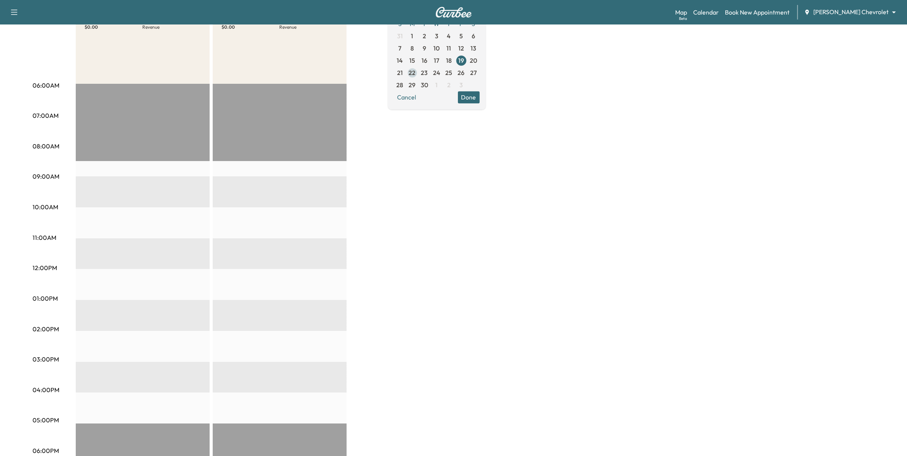
click at [416, 76] on span "22" at bounding box center [412, 72] width 7 height 9
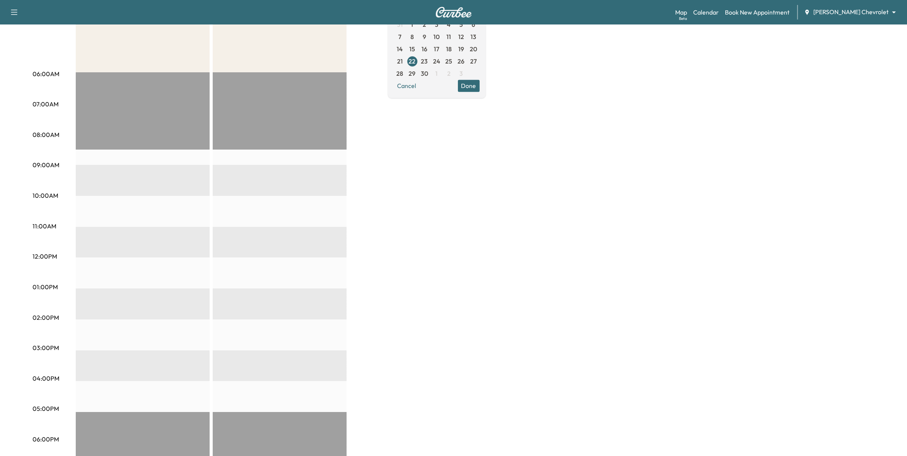
scroll to position [143, 0]
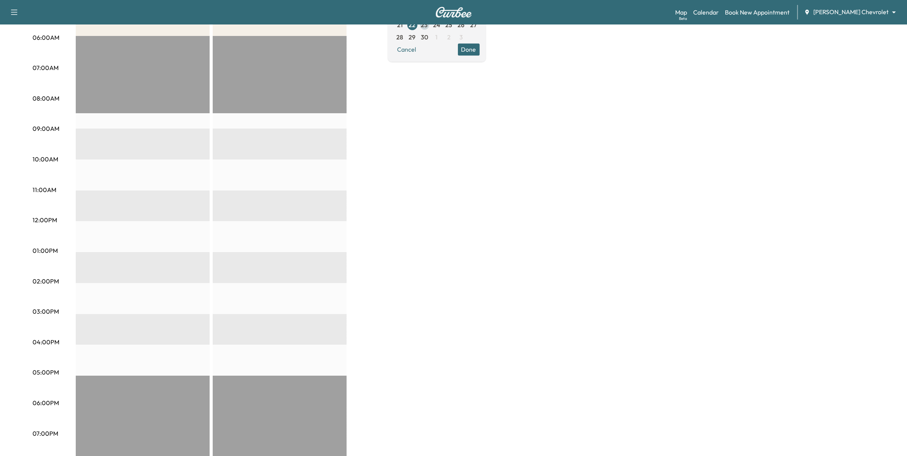
click at [428, 27] on span "23" at bounding box center [424, 24] width 7 height 9
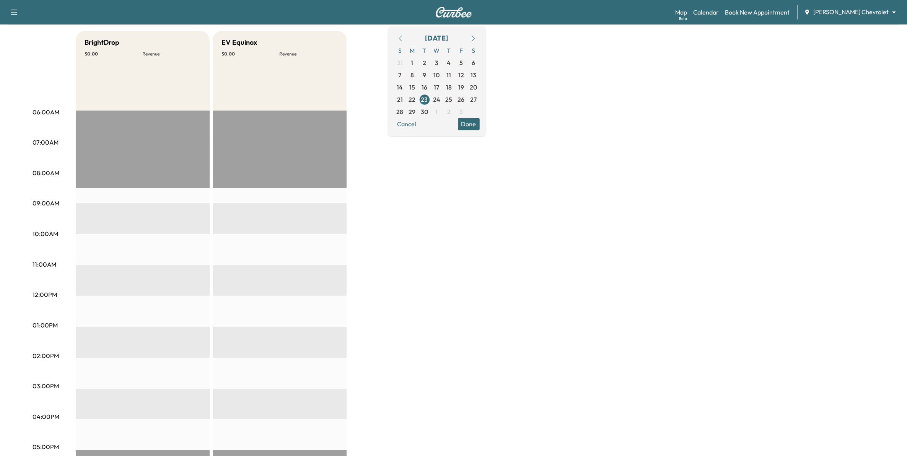
scroll to position [96, 0]
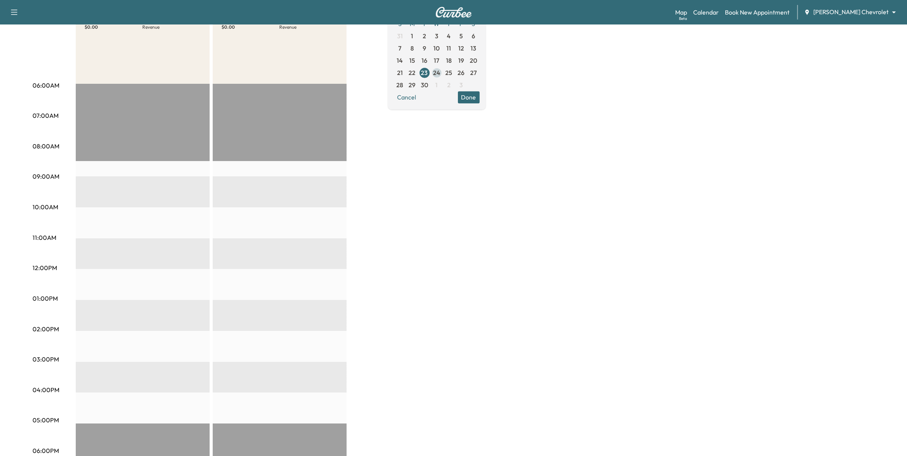
click at [440, 73] on span "24" at bounding box center [436, 72] width 7 height 9
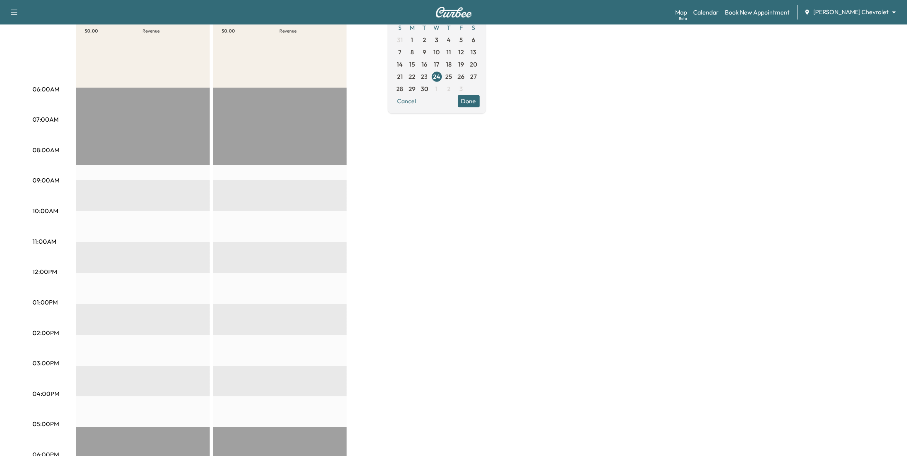
scroll to position [96, 0]
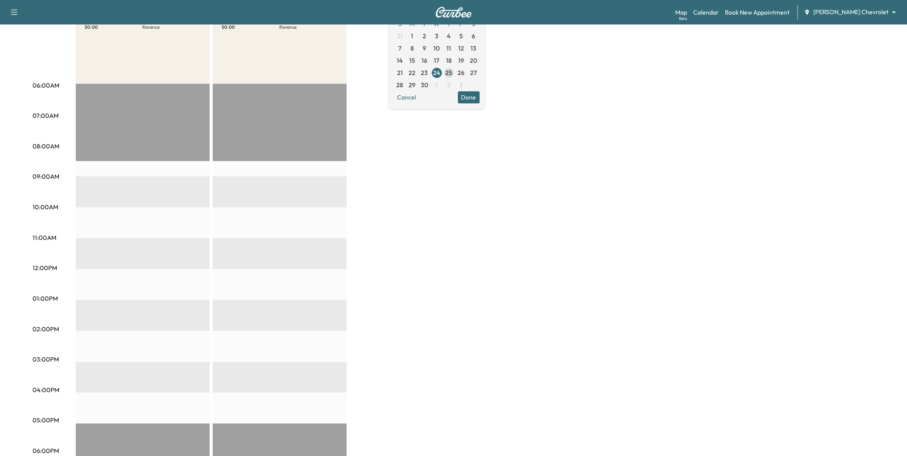
click at [452, 76] on span "25" at bounding box center [448, 72] width 7 height 9
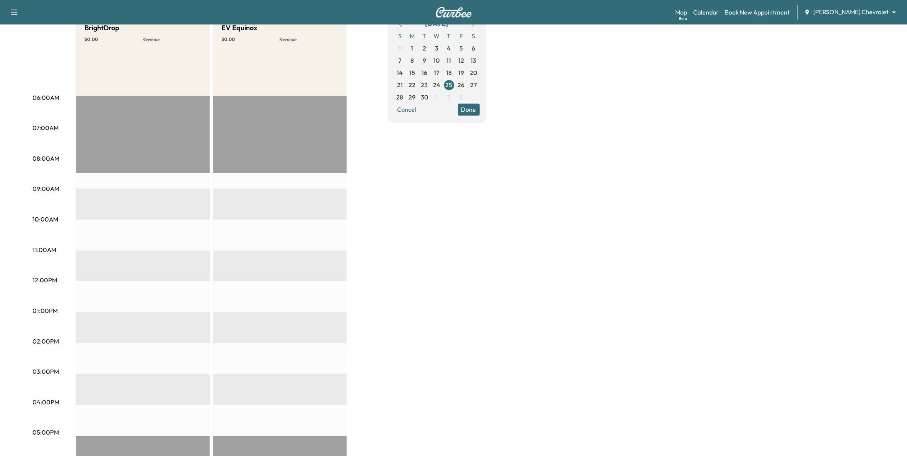
scroll to position [96, 0]
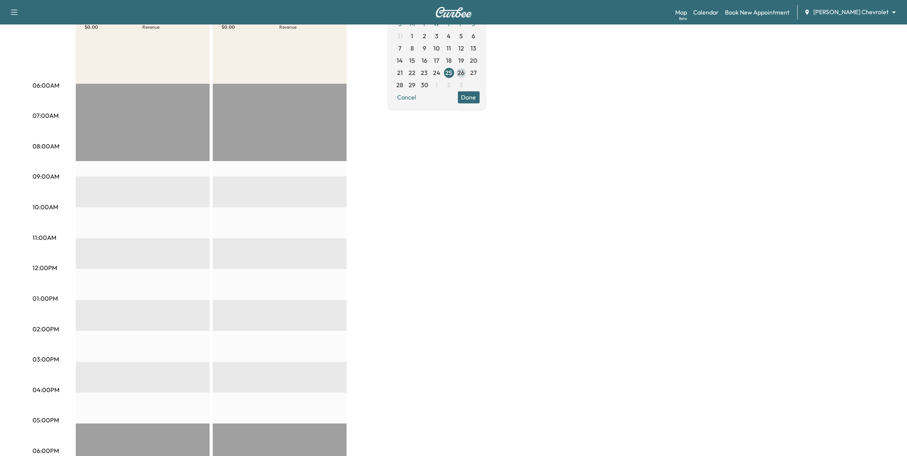
click at [465, 73] on span "26" at bounding box center [461, 72] width 7 height 9
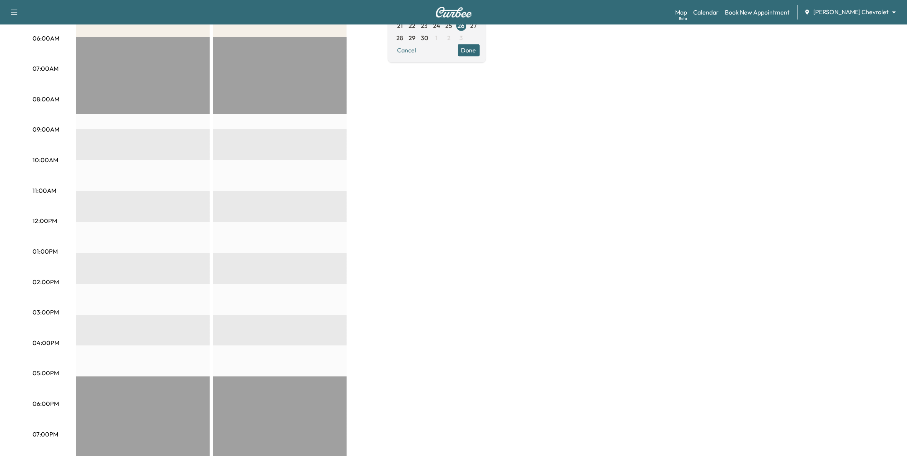
scroll to position [143, 0]
click at [416, 39] on span "29" at bounding box center [412, 37] width 7 height 9
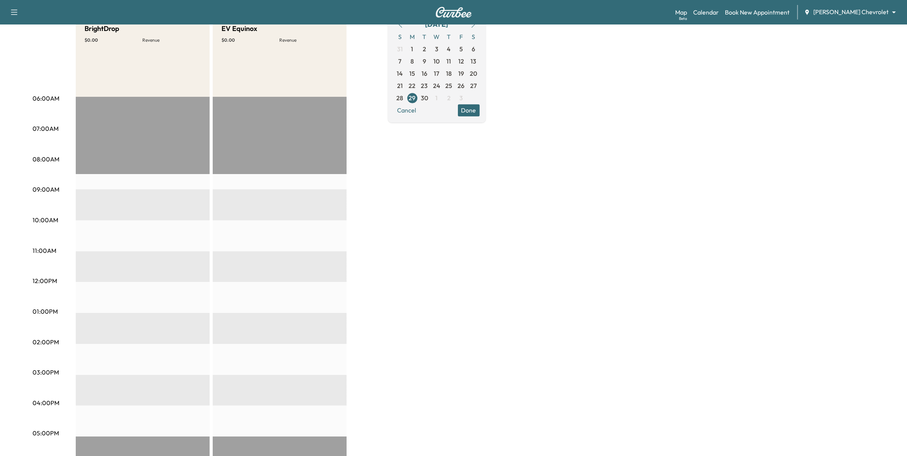
scroll to position [96, 0]
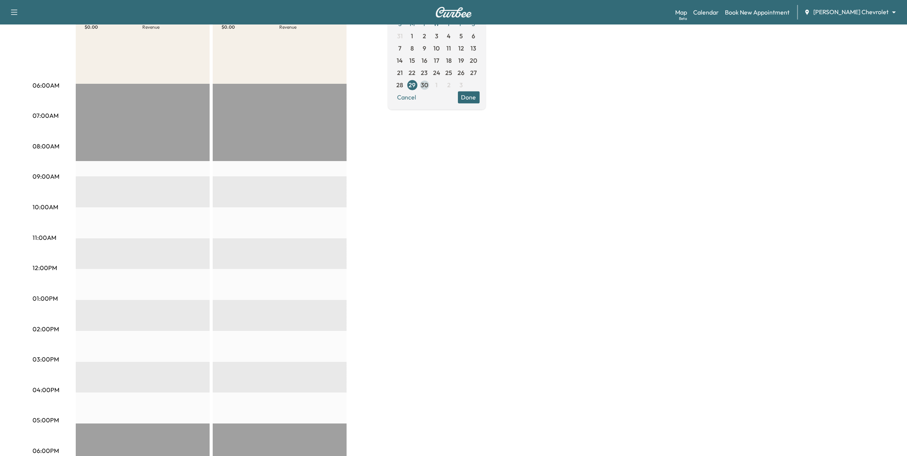
click at [428, 88] on span "30" at bounding box center [424, 84] width 7 height 9
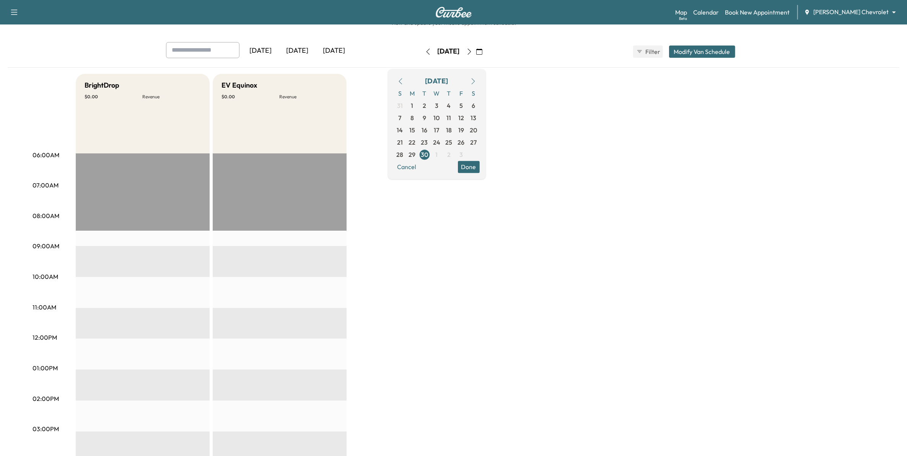
scroll to position [48, 0]
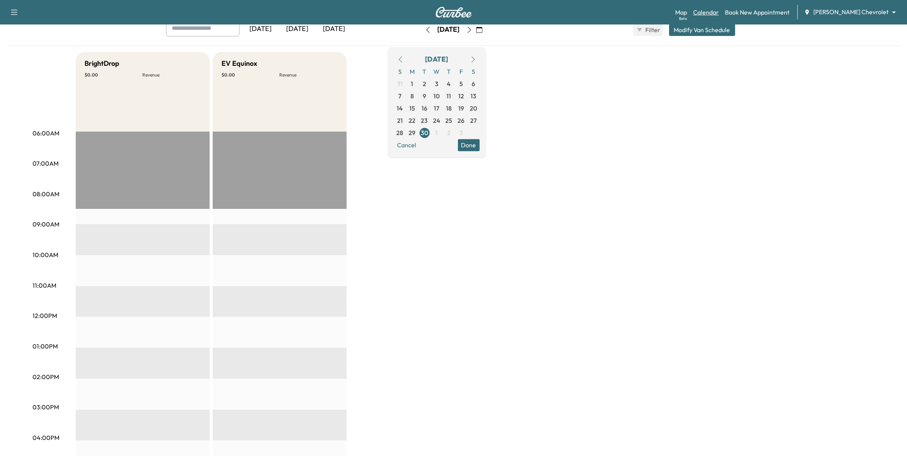
click at [718, 11] on link "Calendar" at bounding box center [706, 12] width 26 height 9
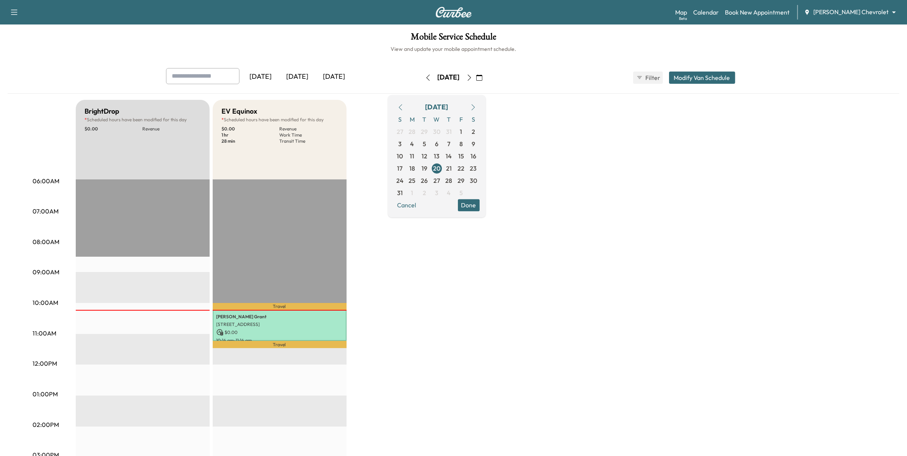
click at [472, 76] on icon "button" at bounding box center [469, 78] width 6 height 6
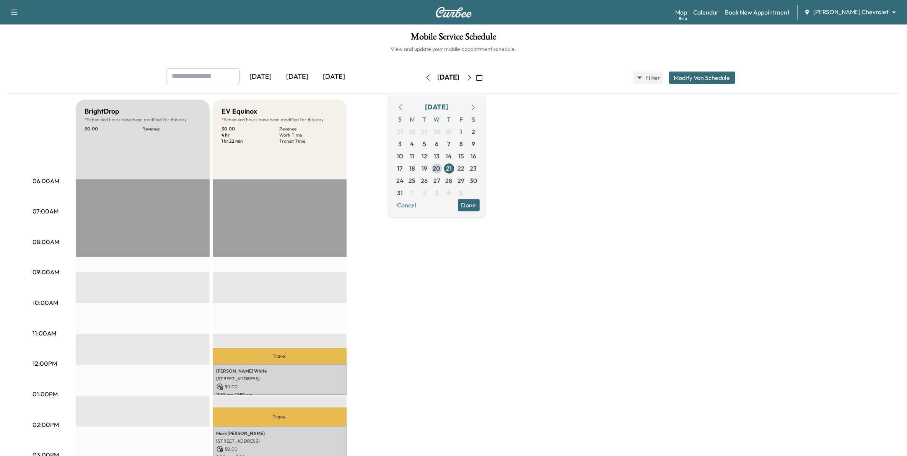
click at [476, 104] on icon "button" at bounding box center [473, 107] width 6 height 6
click at [438, 132] on span "3" at bounding box center [436, 131] width 3 height 9
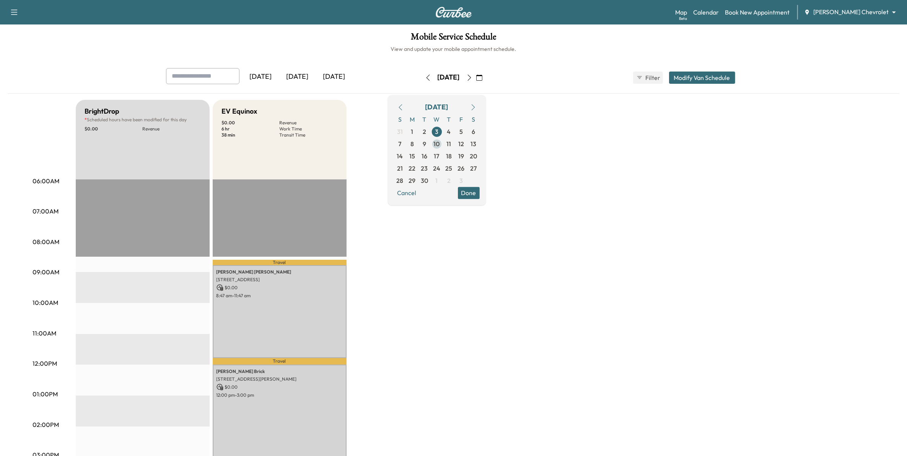
click at [440, 143] on span "10" at bounding box center [437, 143] width 6 height 9
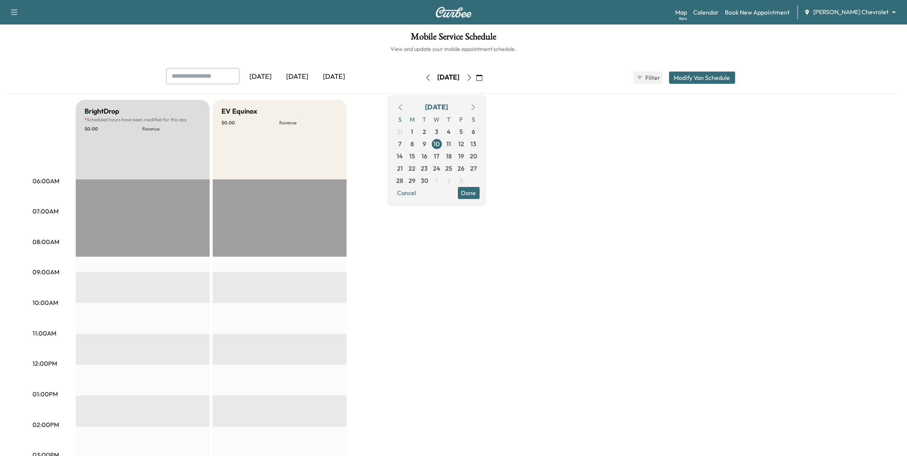
click at [403, 107] on icon "button" at bounding box center [400, 107] width 6 height 6
click at [416, 180] on span "25" at bounding box center [412, 180] width 7 height 9
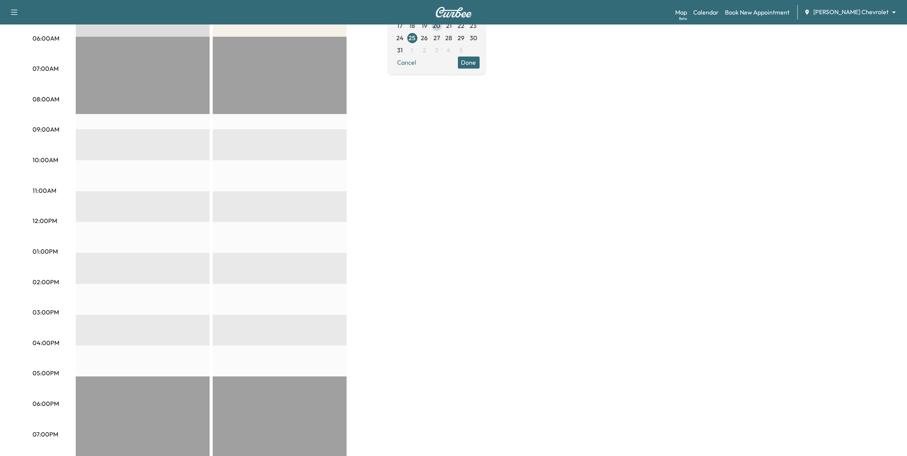
scroll to position [143, 0]
click at [428, 35] on span "26" at bounding box center [424, 37] width 7 height 9
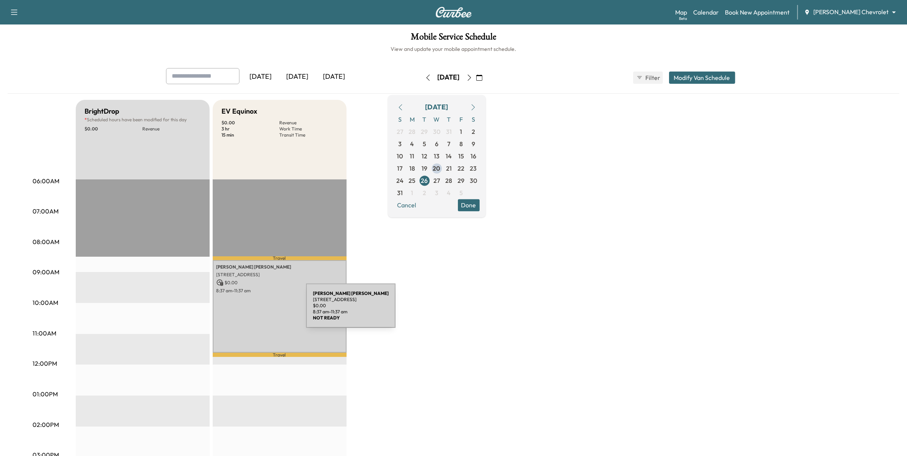
drag, startPoint x: 249, startPoint y: 310, endPoint x: 605, endPoint y: 318, distance: 356.4
click at [605, 318] on div "BrightDrop * Scheduled hours have been modified for this day $ 0.00 Revenue EST…" at bounding box center [475, 387] width 798 height 574
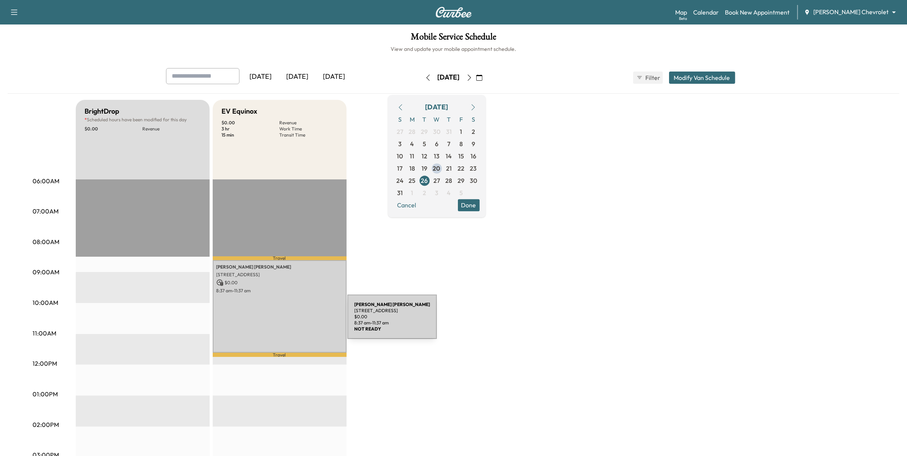
drag, startPoint x: 290, startPoint y: 321, endPoint x: 249, endPoint y: 264, distance: 69.9
click at [249, 264] on p "TERESA PELZER" at bounding box center [279, 267] width 126 height 6
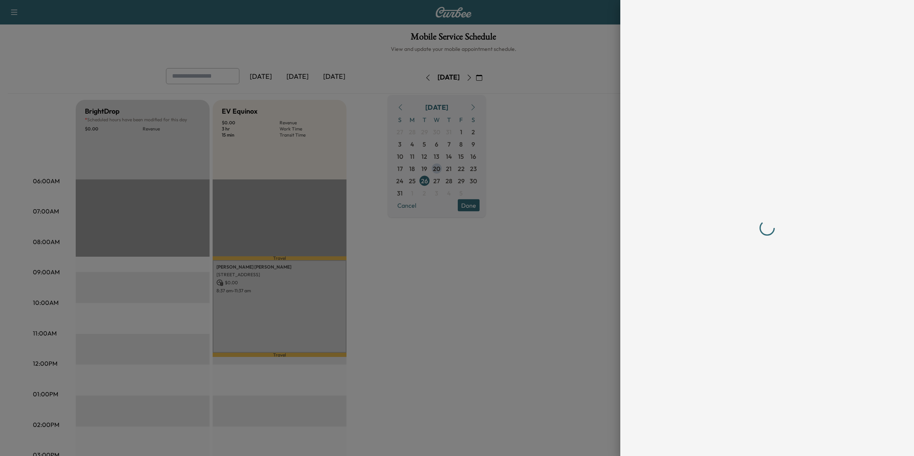
click at [266, 297] on div at bounding box center [457, 228] width 914 height 456
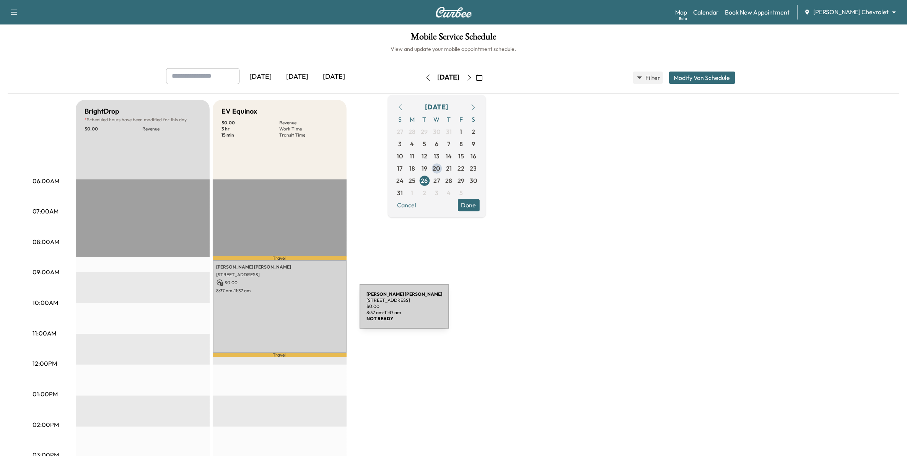
click at [305, 312] on div "TERESA PELZER 2589 Bedford Ct, Mendota Heights, MN 55120, US $ 0.00 8:37 am - 1…" at bounding box center [280, 306] width 134 height 93
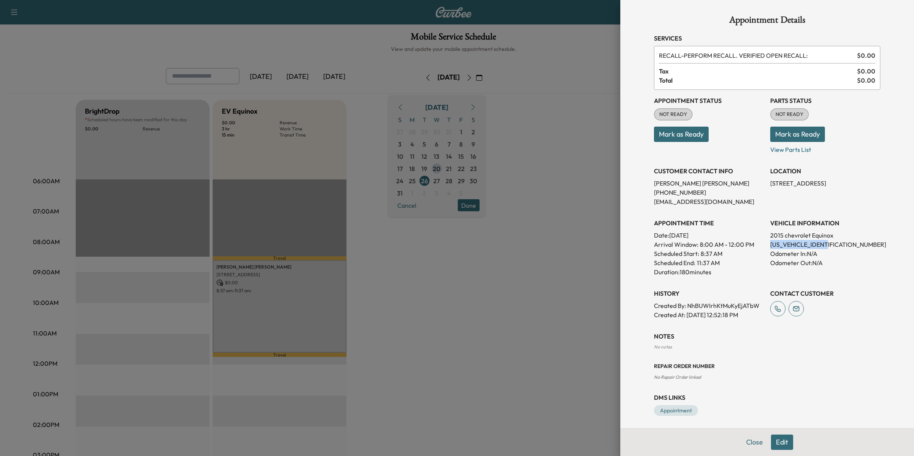
drag, startPoint x: 828, startPoint y: 242, endPoint x: 764, endPoint y: 243, distance: 64.6
click at [770, 243] on p "2GNFLGEK0F6115208" at bounding box center [825, 244] width 110 height 9
drag, startPoint x: 764, startPoint y: 243, endPoint x: 770, endPoint y: 243, distance: 6.9
copy p "2GNFLGEK0F6115208"
click at [566, 145] on div at bounding box center [457, 228] width 914 height 456
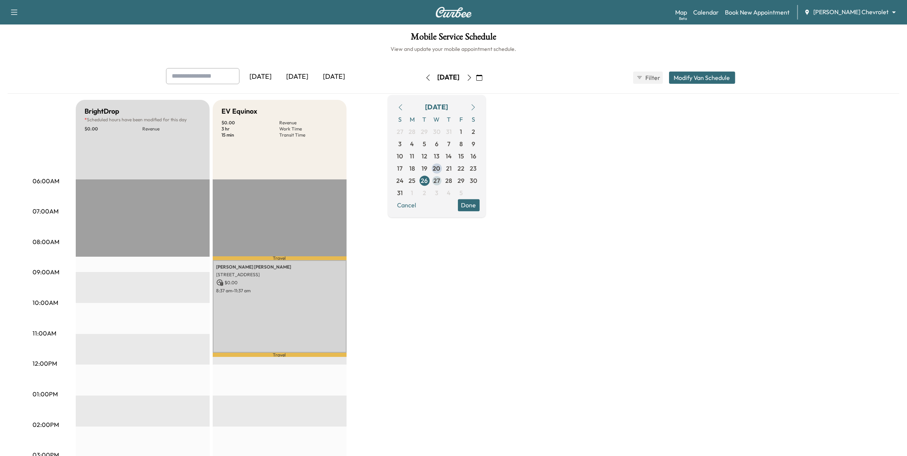
click at [440, 181] on span "27" at bounding box center [436, 180] width 7 height 9
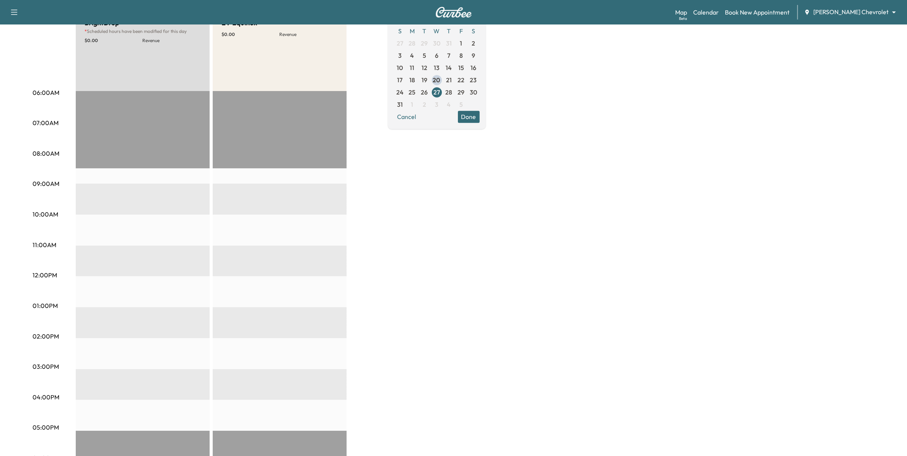
scroll to position [143, 0]
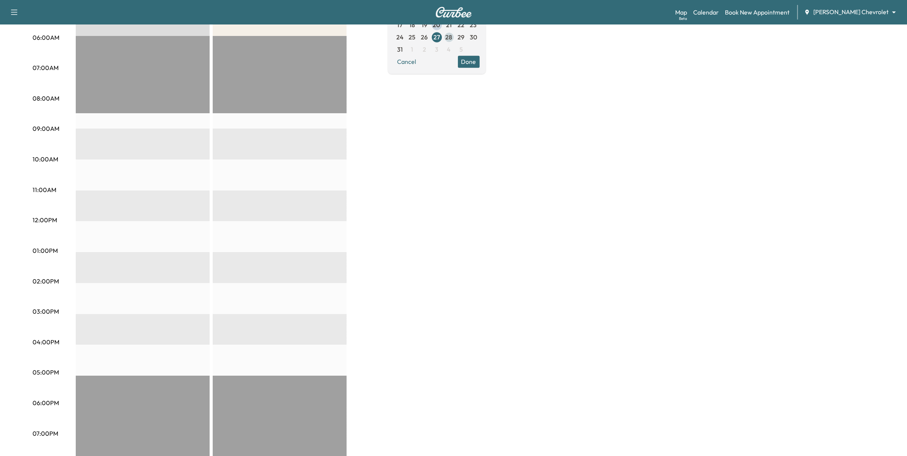
click at [452, 35] on span "28" at bounding box center [448, 37] width 7 height 9
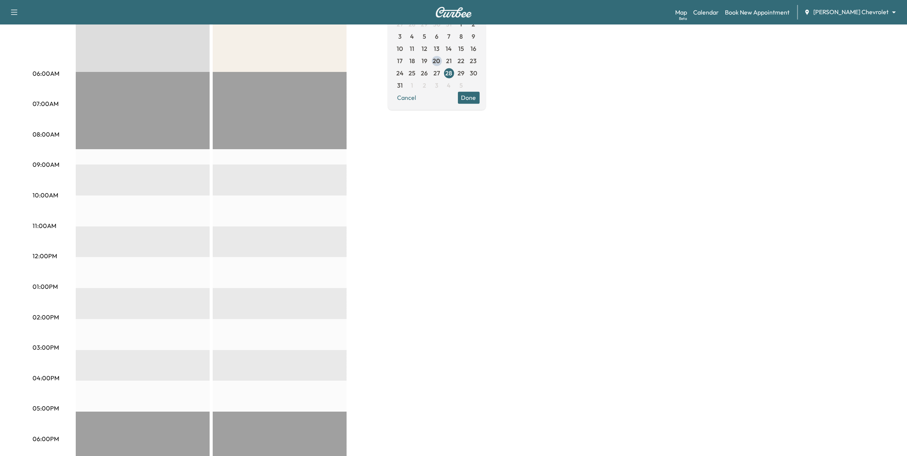
scroll to position [96, 0]
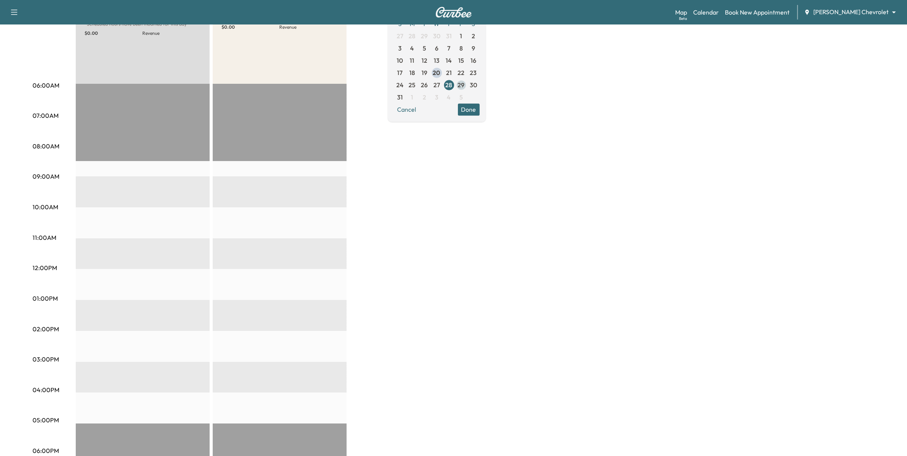
click at [465, 81] on span "29" at bounding box center [461, 84] width 7 height 9
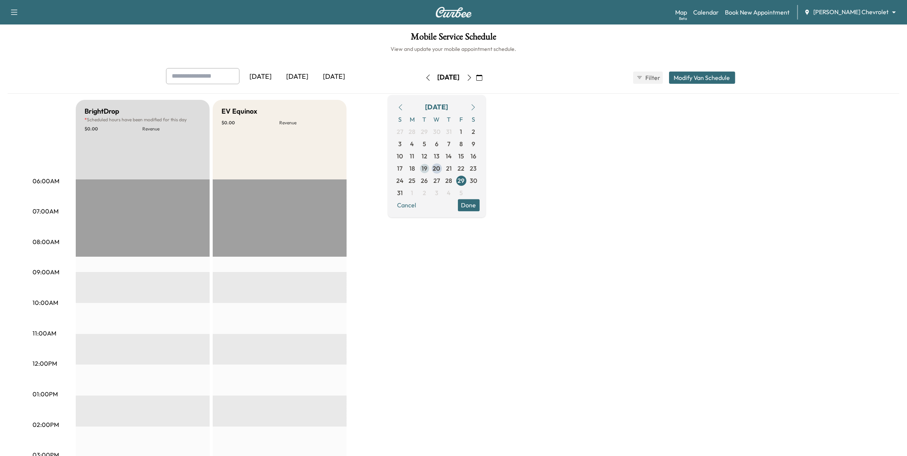
click at [443, 168] on span "20" at bounding box center [437, 168] width 12 height 12
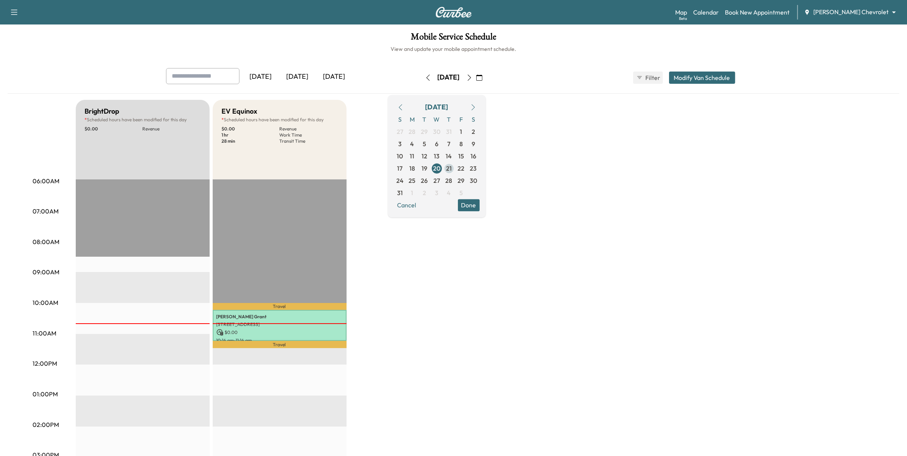
click at [452, 169] on span "21" at bounding box center [449, 168] width 6 height 9
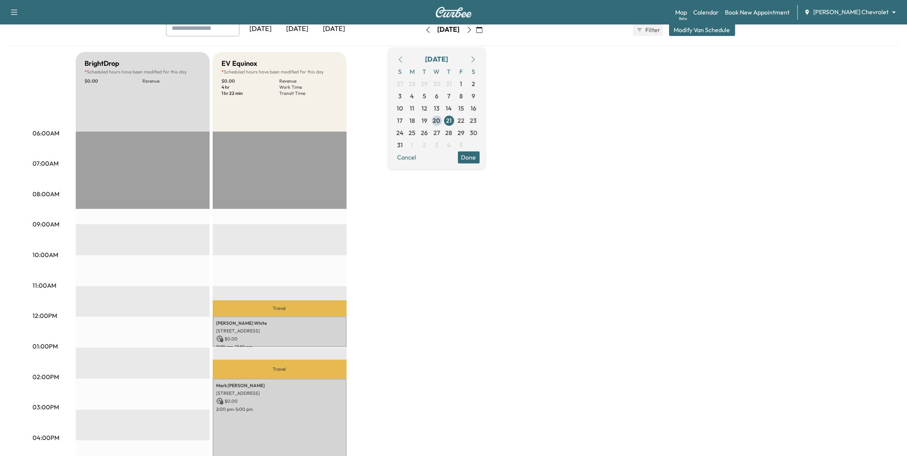
scroll to position [96, 0]
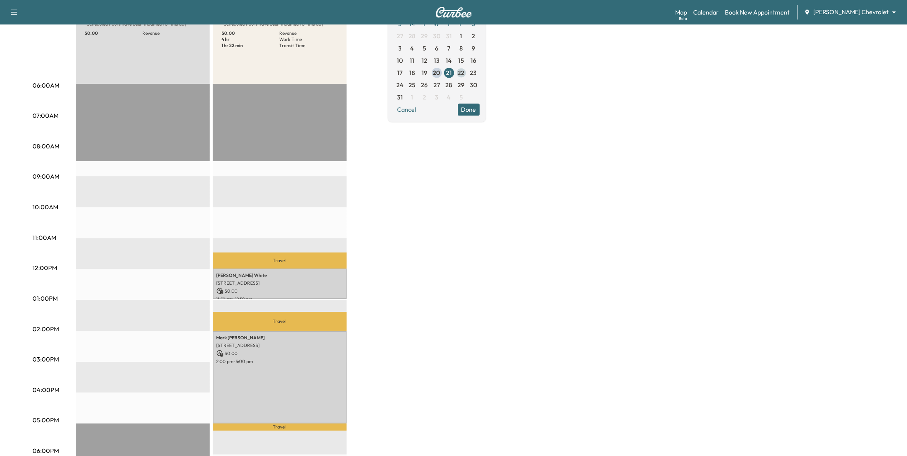
click at [465, 72] on span "22" at bounding box center [461, 72] width 7 height 9
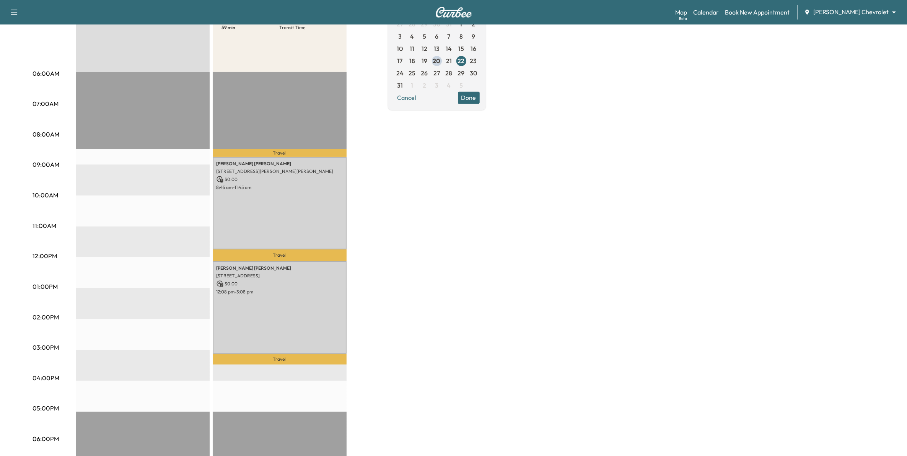
scroll to position [143, 0]
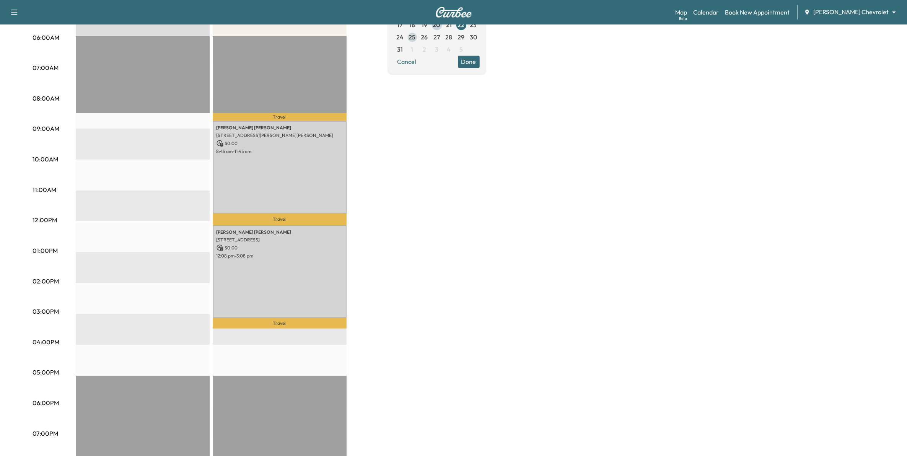
click at [416, 35] on span "25" at bounding box center [412, 37] width 7 height 9
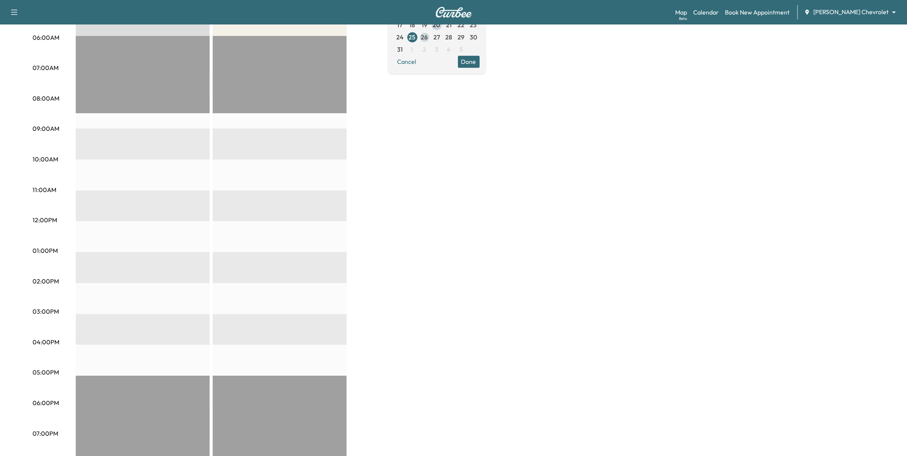
click at [428, 37] on span "26" at bounding box center [424, 37] width 7 height 9
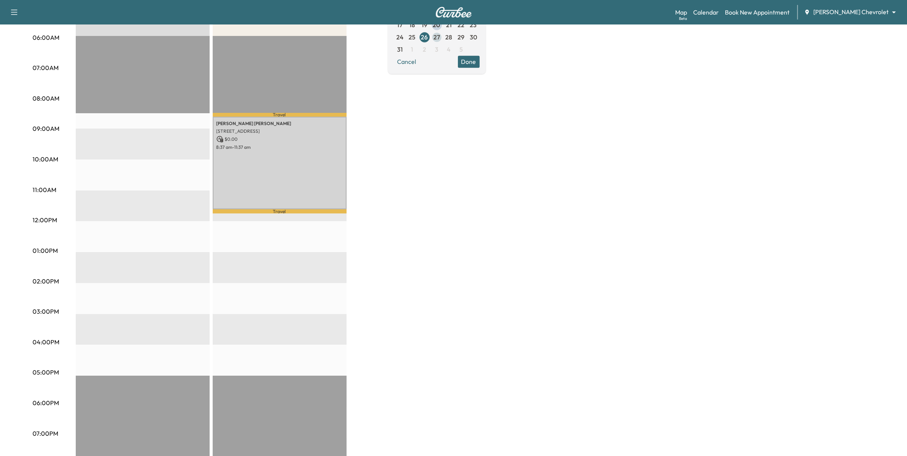
click at [440, 35] on span "27" at bounding box center [436, 37] width 7 height 9
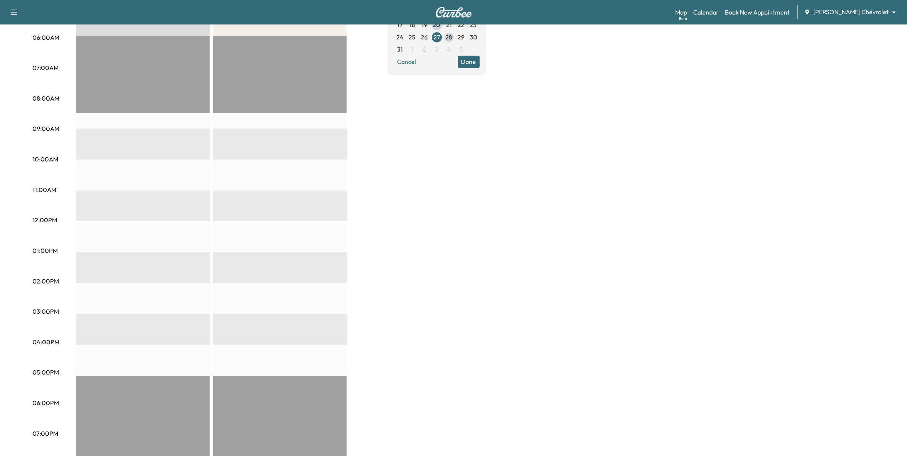
click at [455, 37] on span "28" at bounding box center [449, 37] width 12 height 12
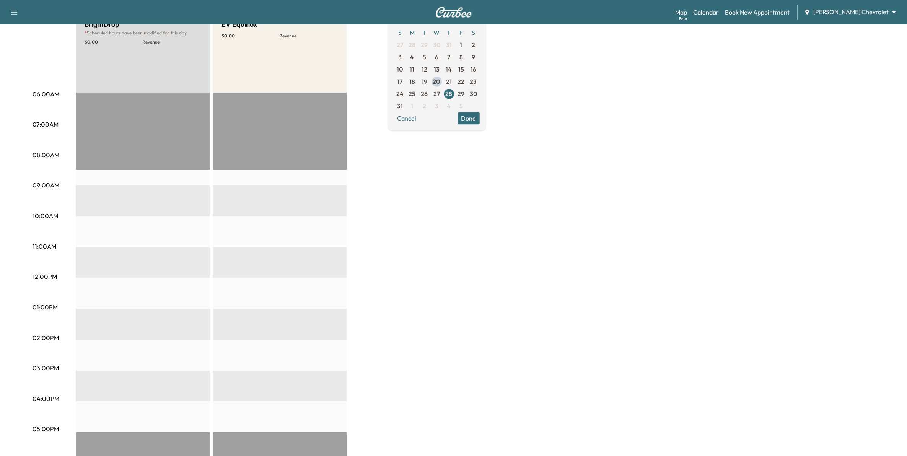
scroll to position [96, 0]
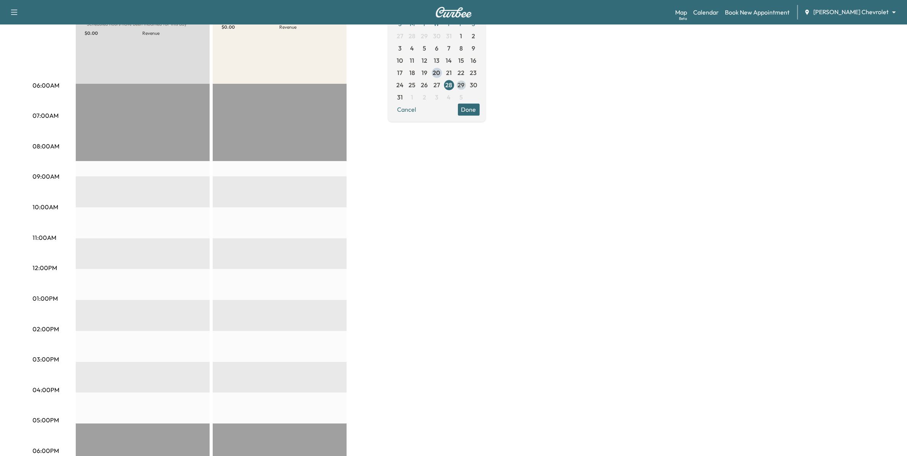
click at [465, 83] on span "29" at bounding box center [461, 84] width 7 height 9
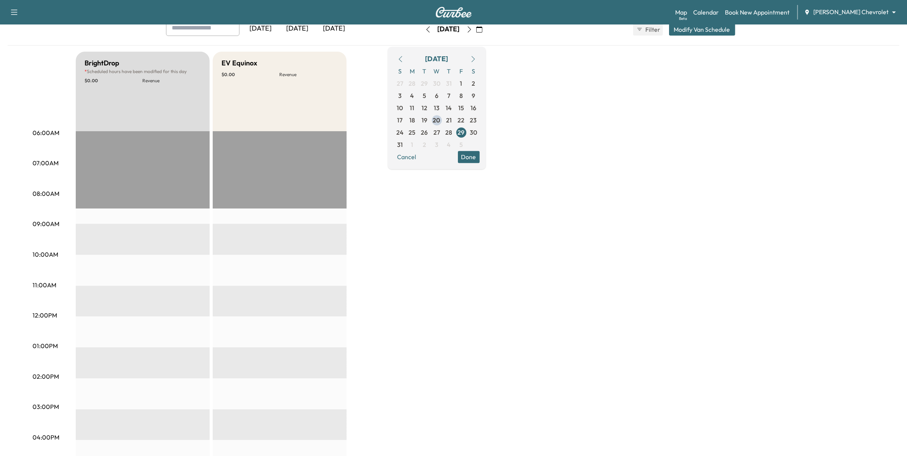
scroll to position [48, 0]
click at [476, 56] on icon "button" at bounding box center [473, 59] width 6 height 6
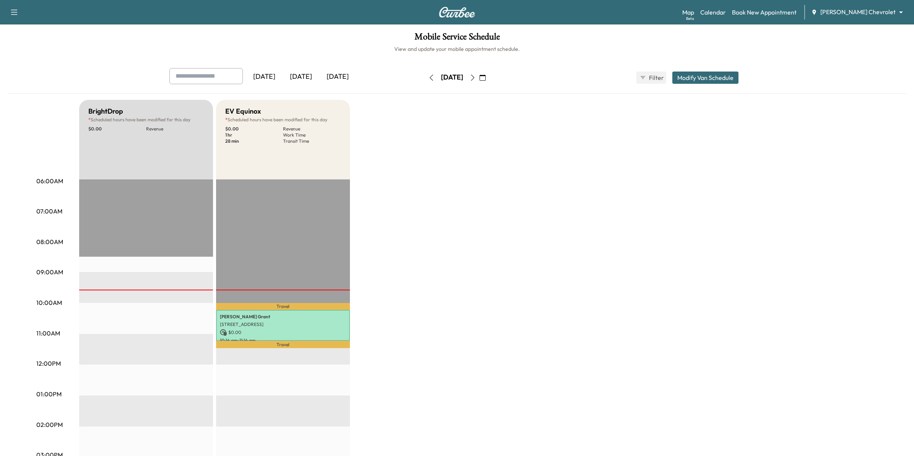
click at [853, 13] on body "Support Log Out Map Beta Calendar Book New Appointment Mauer Chevrolet ********…" at bounding box center [457, 228] width 914 height 456
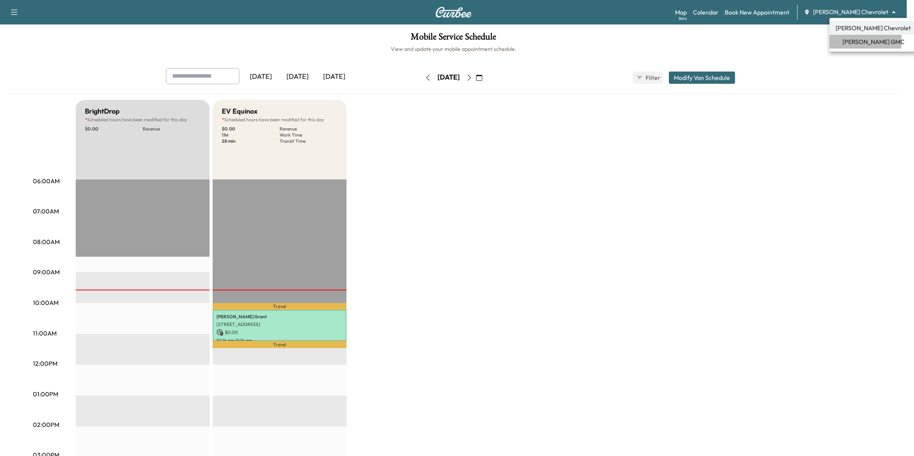
click at [859, 41] on span "[PERSON_NAME] GMC" at bounding box center [873, 41] width 62 height 9
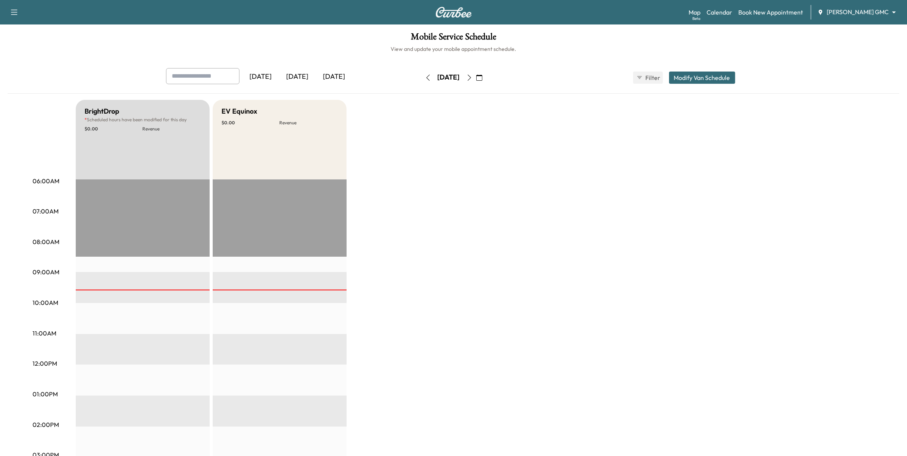
click at [200, 77] on input "text" at bounding box center [202, 76] width 73 height 16
type input "***"
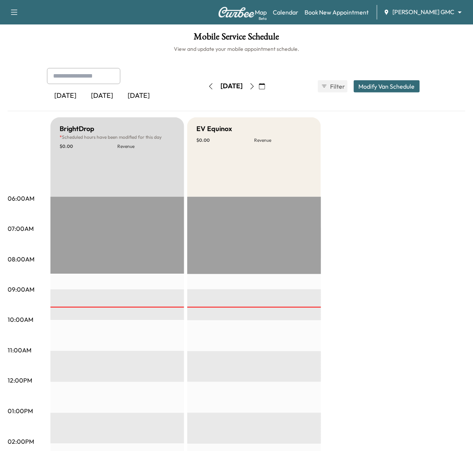
click at [265, 87] on icon "button" at bounding box center [262, 86] width 6 height 6
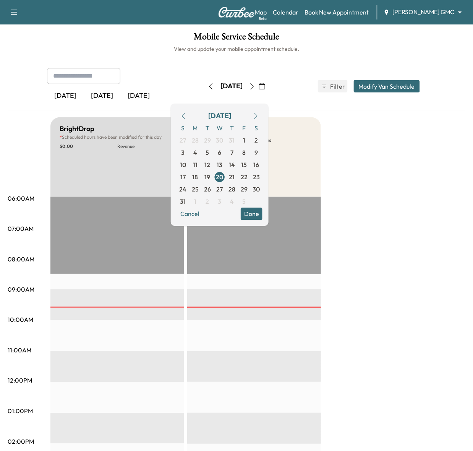
click at [259, 115] on icon "button" at bounding box center [256, 116] width 6 height 6
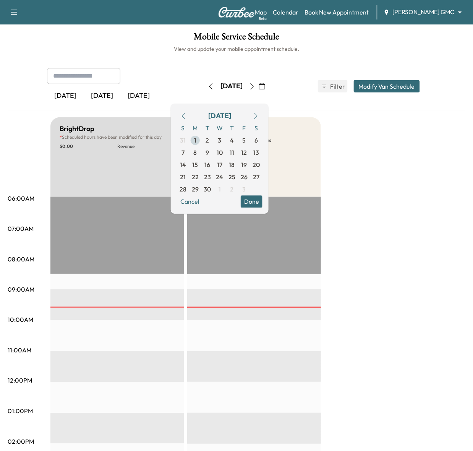
click at [197, 140] on span "1" at bounding box center [195, 140] width 2 height 9
click at [223, 150] on span "10" at bounding box center [220, 152] width 6 height 9
drag, startPoint x: 362, startPoint y: 144, endPoint x: 372, endPoint y: 162, distance: 20.5
click at [362, 144] on div "BrightDrop * Scheduled hours have been modified for this day $ 0.00 Revenue EST…" at bounding box center [257, 404] width 415 height 574
click at [404, 48] on h6 "View and update your mobile appointment schedule." at bounding box center [237, 49] width 458 height 8
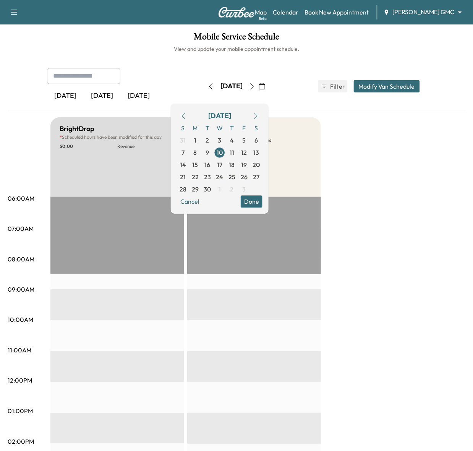
click at [390, 238] on div "BrightDrop * Scheduled hours have been modified for this day $ 0.00 Revenue EST…" at bounding box center [257, 404] width 415 height 574
click at [263, 202] on button "Done" at bounding box center [252, 201] width 22 height 12
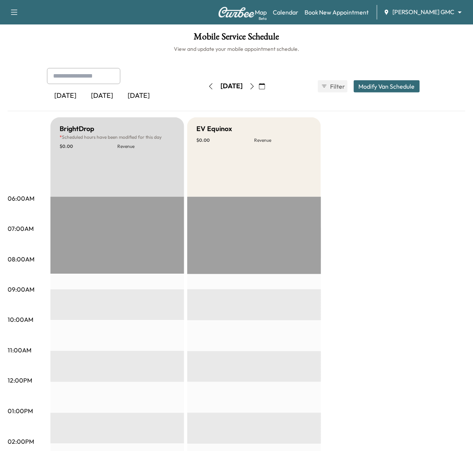
click at [409, 230] on div "BrightDrop * Scheduled hours have been modified for this day $ 0.00 Revenue EST…" at bounding box center [257, 404] width 415 height 574
click at [265, 84] on icon "button" at bounding box center [262, 86] width 6 height 6
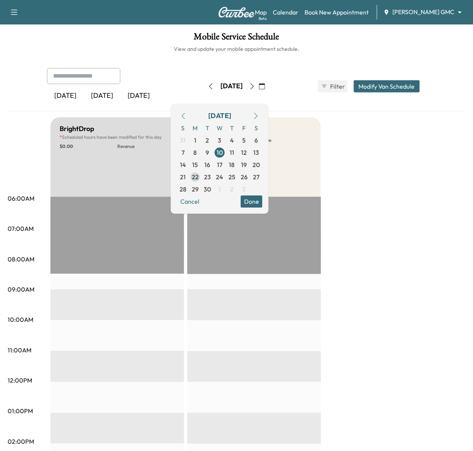
click at [202, 178] on span "22" at bounding box center [195, 177] width 12 height 12
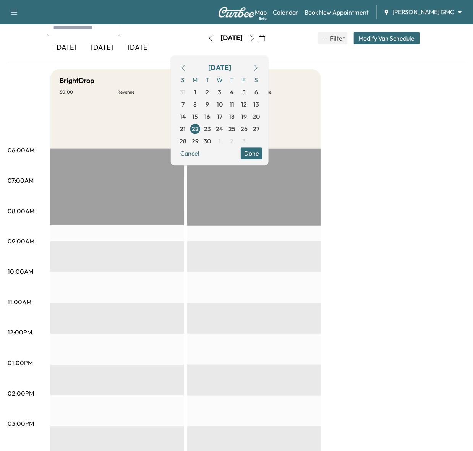
scroll to position [48, 0]
click at [185, 69] on icon "button" at bounding box center [183, 68] width 3 height 6
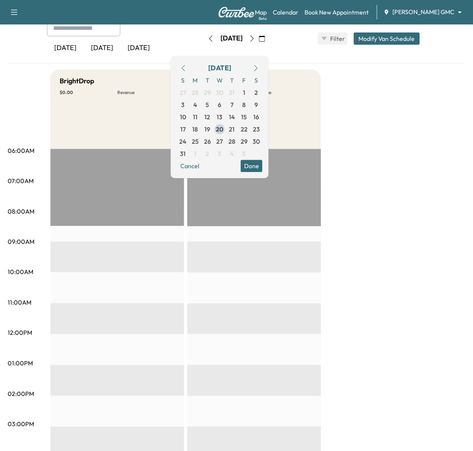
click at [185, 68] on icon "button" at bounding box center [183, 68] width 3 height 6
click at [259, 67] on icon "button" at bounding box center [256, 68] width 6 height 6
click at [248, 138] on span "29" at bounding box center [244, 141] width 7 height 9
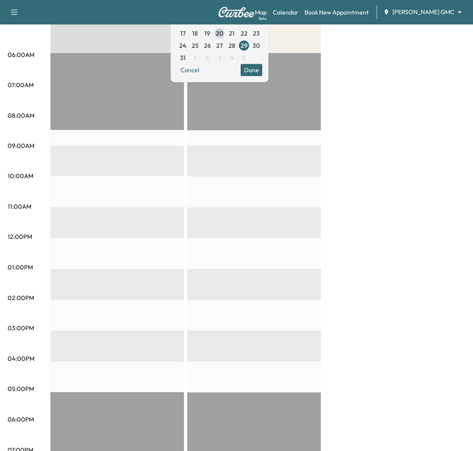
scroll to position [143, 0]
click at [236, 47] on span "28" at bounding box center [232, 45] width 7 height 9
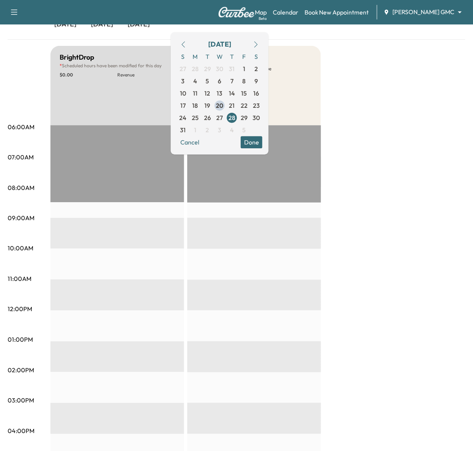
scroll to position [143, 0]
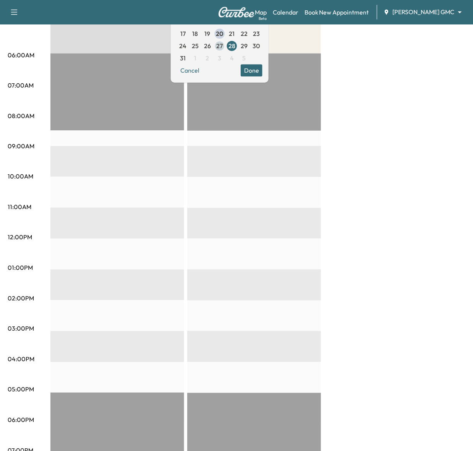
click at [223, 45] on span "27" at bounding box center [220, 45] width 7 height 9
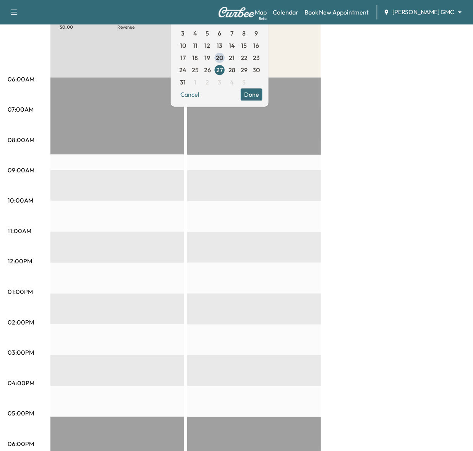
scroll to position [96, 0]
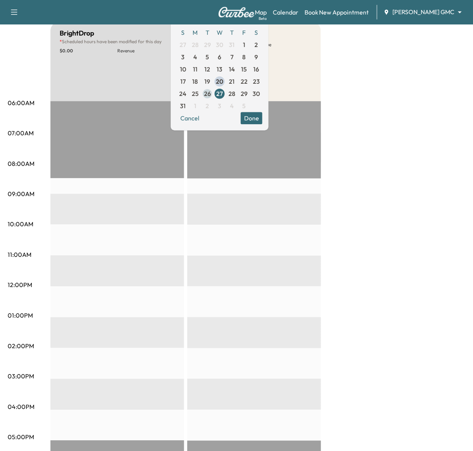
click at [211, 94] on span "26" at bounding box center [207, 93] width 7 height 9
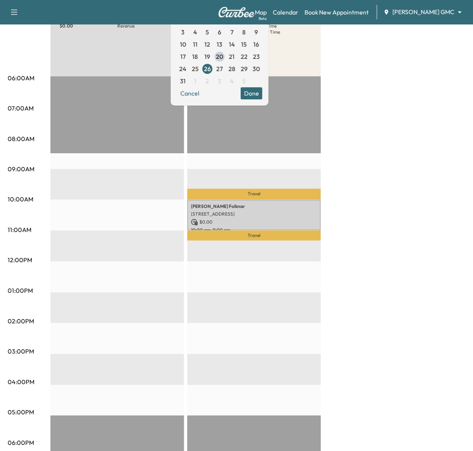
scroll to position [143, 0]
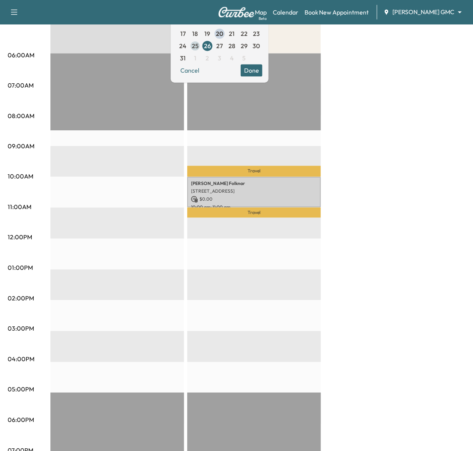
click at [199, 47] on span "25" at bounding box center [195, 45] width 7 height 9
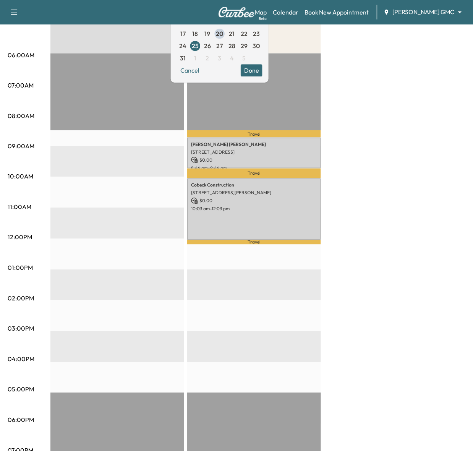
scroll to position [96, 0]
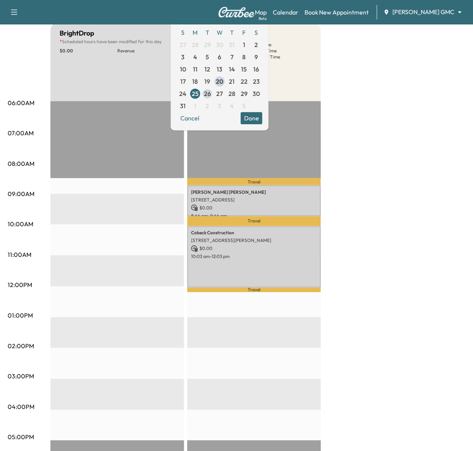
click at [211, 96] on span "26" at bounding box center [207, 93] width 7 height 9
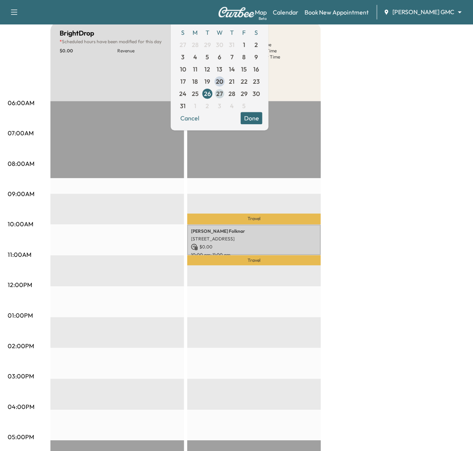
click at [223, 91] on span "27" at bounding box center [220, 93] width 7 height 9
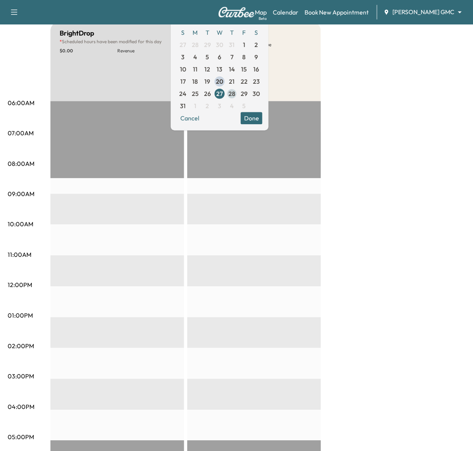
click at [236, 94] on span "28" at bounding box center [232, 93] width 7 height 9
click at [248, 94] on span "29" at bounding box center [244, 93] width 7 height 9
click at [238, 79] on span "21" at bounding box center [232, 81] width 12 height 12
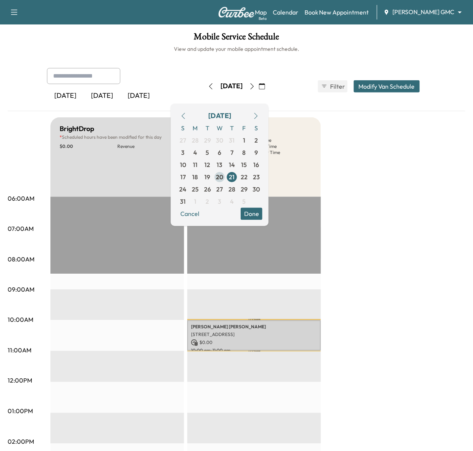
click at [224, 175] on span "20" at bounding box center [220, 176] width 8 height 9
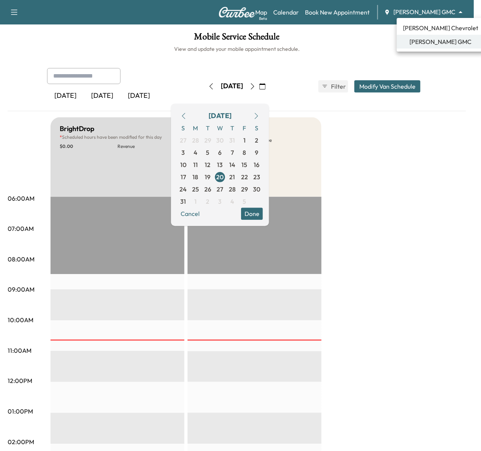
click at [411, 8] on body "Support Log Out Map Beta Calendar Book New Appointment Mauer GMC ******** ​ Mob…" at bounding box center [240, 225] width 481 height 451
click at [417, 26] on span "[PERSON_NAME] Chevrolet" at bounding box center [440, 27] width 75 height 9
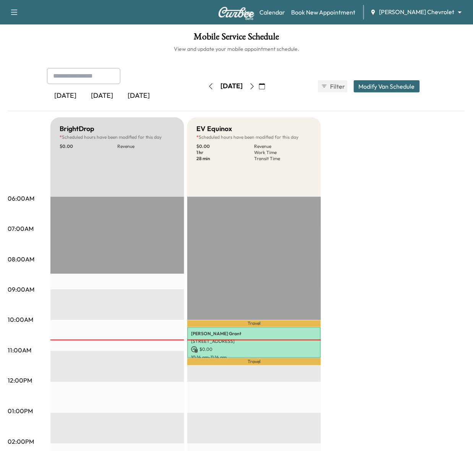
click at [434, 18] on div "Map Beta Calendar Book New Appointment Mauer Chevrolet ******** ​" at bounding box center [355, 12] width 226 height 15
click at [434, 12] on body "Support Log Out Map Beta Calendar Book New Appointment Mauer Chevrolet ********…" at bounding box center [236, 225] width 473 height 451
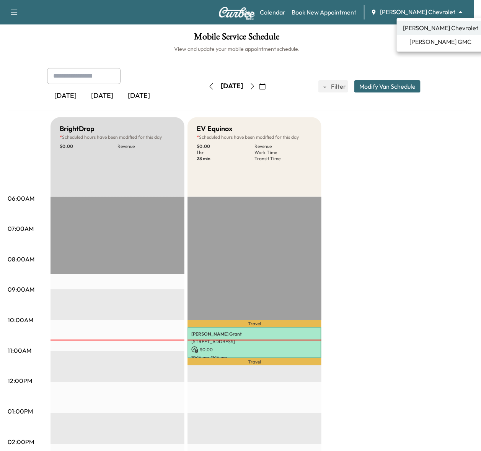
click at [425, 45] on span "Mauer GMC" at bounding box center [441, 41] width 62 height 9
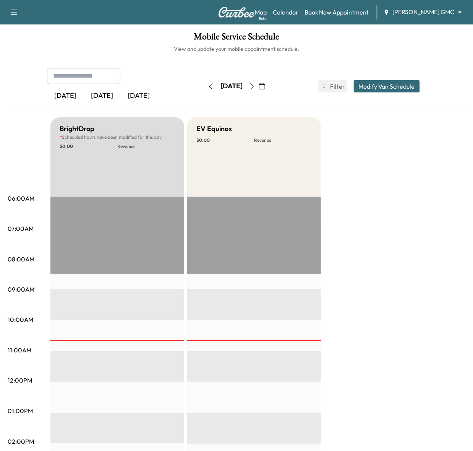
click at [265, 83] on icon "button" at bounding box center [262, 86] width 6 height 6
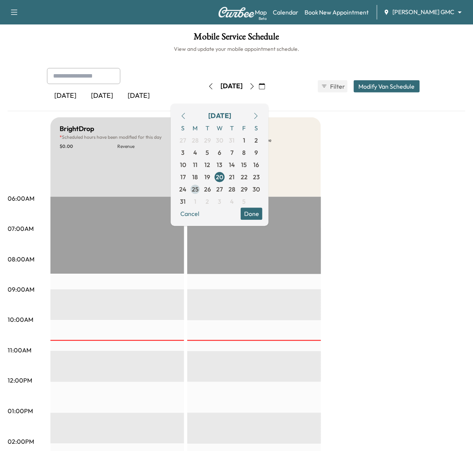
click at [199, 186] on span "25" at bounding box center [195, 189] width 7 height 9
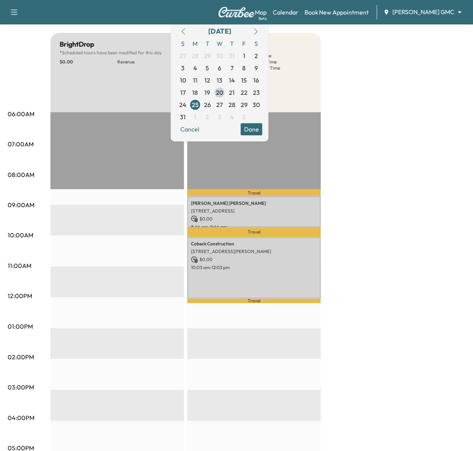
scroll to position [96, 0]
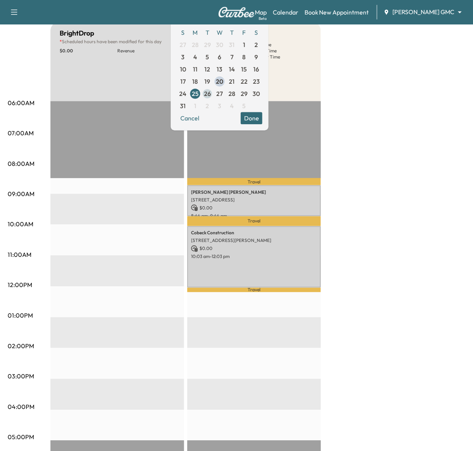
click at [211, 92] on span "26" at bounding box center [207, 93] width 7 height 9
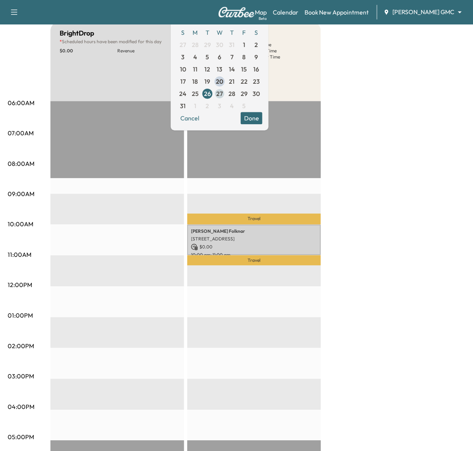
click at [226, 93] on span "27" at bounding box center [220, 94] width 12 height 12
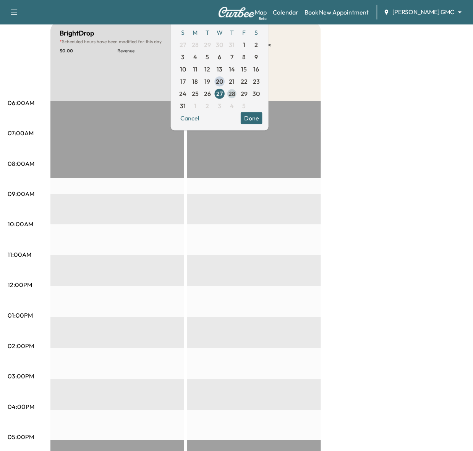
click at [236, 90] on span "28" at bounding box center [232, 93] width 7 height 9
click at [248, 91] on span "29" at bounding box center [244, 93] width 7 height 9
click at [226, 81] on span "20" at bounding box center [220, 81] width 12 height 12
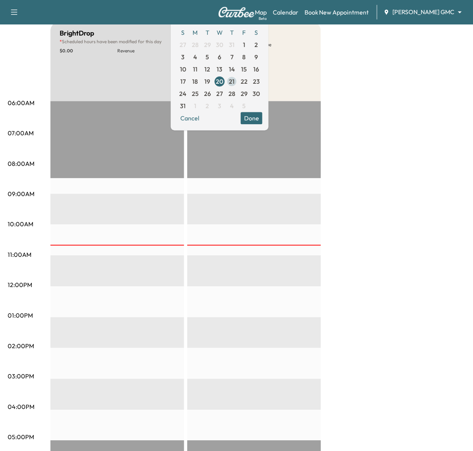
click at [238, 77] on span "21" at bounding box center [232, 81] width 12 height 12
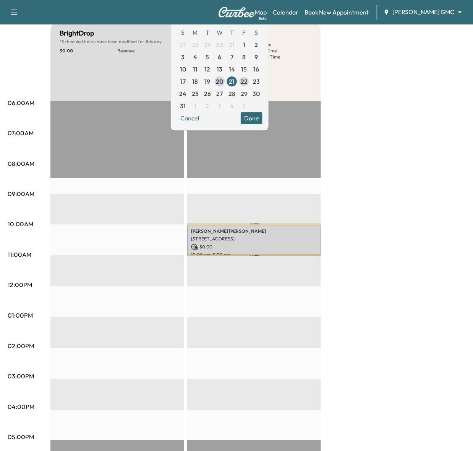
click at [248, 81] on span "22" at bounding box center [244, 81] width 7 height 9
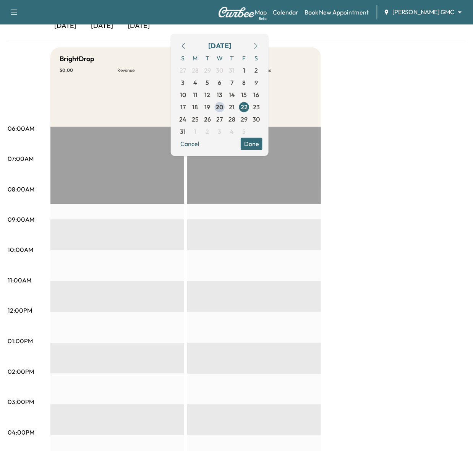
scroll to position [48, 0]
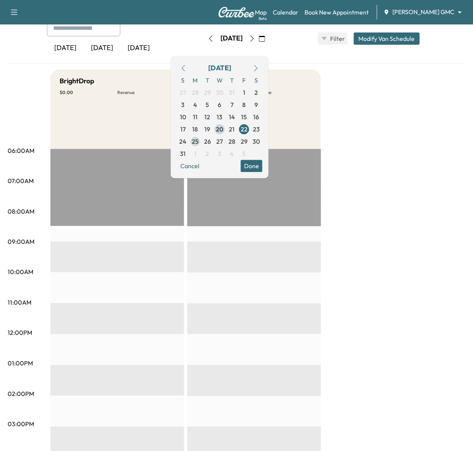
click at [199, 141] on span "25" at bounding box center [195, 141] width 7 height 9
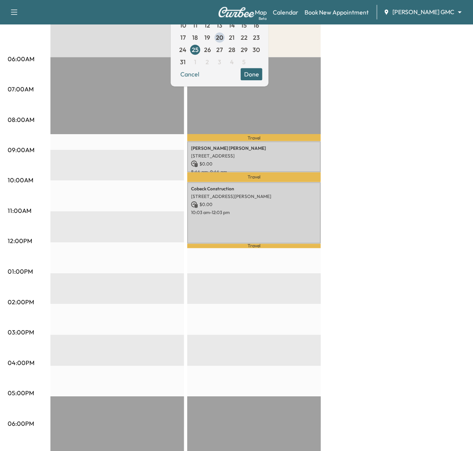
scroll to position [143, 0]
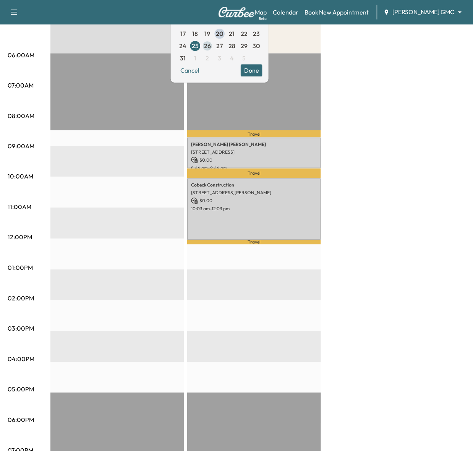
click at [211, 42] on span "26" at bounding box center [207, 45] width 7 height 9
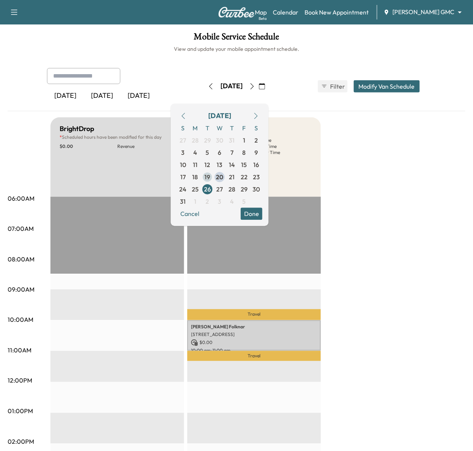
click at [214, 180] on span "19" at bounding box center [208, 177] width 12 height 12
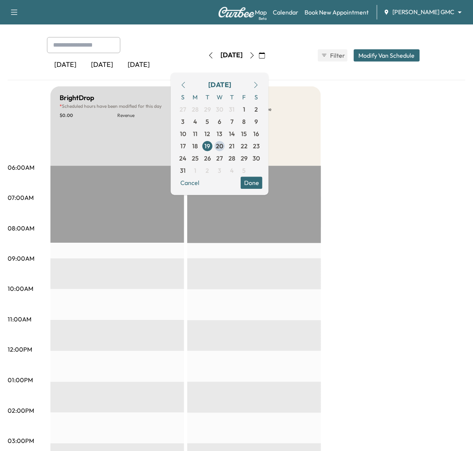
scroll to position [48, 0]
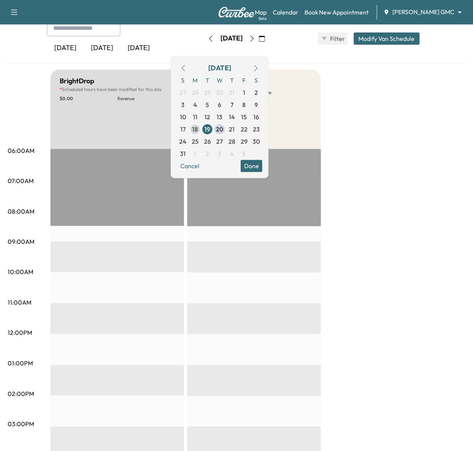
click at [198, 131] on span "18" at bounding box center [196, 129] width 6 height 9
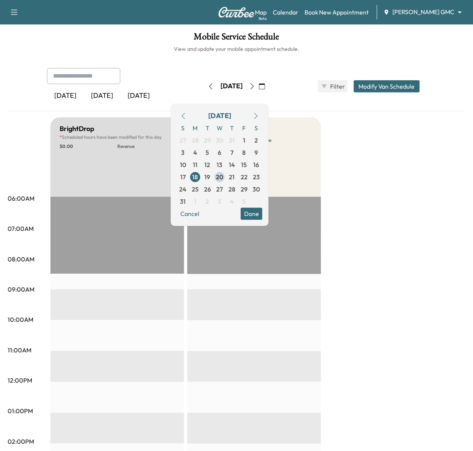
click at [92, 70] on input "text" at bounding box center [83, 76] width 73 height 16
type input "*******"
drag, startPoint x: 85, startPoint y: 73, endPoint x: -7, endPoint y: 59, distance: 92.1
click at [0, 59] on html "Support Log Out Map Beta Calendar Book New Appointment Mauer GMC ******** ​ Mob…" at bounding box center [236, 225] width 473 height 451
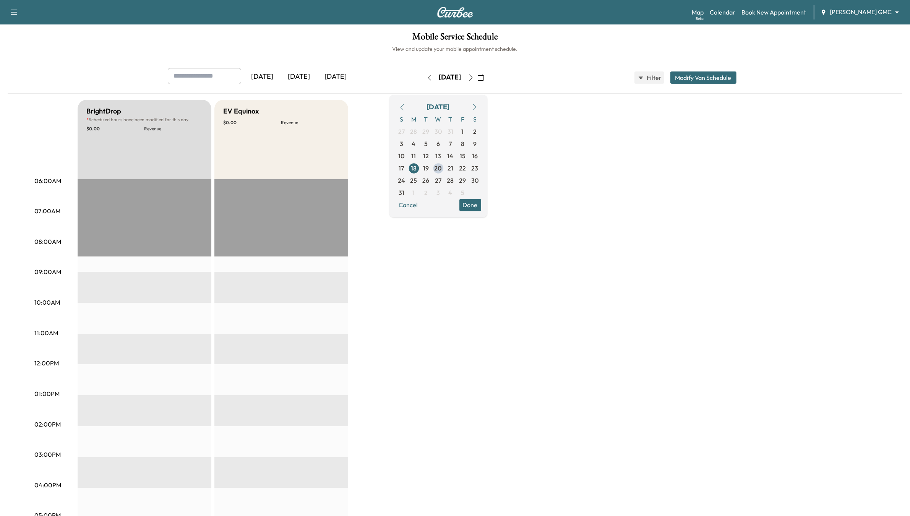
click at [625, 201] on div "BrightDrop * Scheduled hours have been modified for this day $ 0.00 Revenue EST…" at bounding box center [477, 387] width 798 height 574
drag, startPoint x: 505, startPoint y: 18, endPoint x: 494, endPoint y: 45, distance: 28.5
click at [494, 45] on div "Support Log Out Map Beta Calendar Book New Appointment Mauer GMC ******** ​ Mob…" at bounding box center [455, 340] width 910 height 681
click at [635, 172] on div "BrightDrop * Scheduled hours have been modified for this day $ 0.00 Revenue EST…" at bounding box center [477, 387] width 798 height 574
drag, startPoint x: 679, startPoint y: 271, endPoint x: 802, endPoint y: 316, distance: 131.0
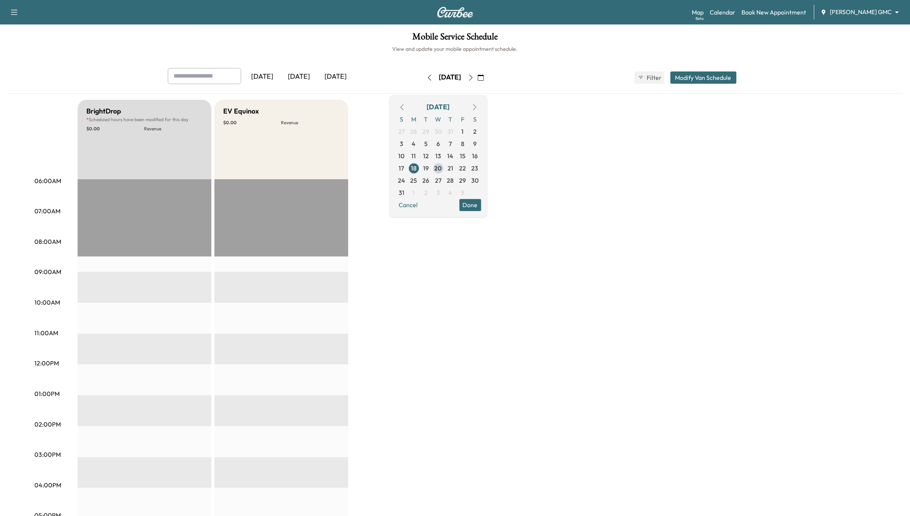
click at [731, 286] on div "BrightDrop * Scheduled hours have been modified for this day $ 0.00 Revenue EST…" at bounding box center [477, 387] width 798 height 574
click at [566, 285] on div "BrightDrop * Scheduled hours have been modified for this day $ 0.00 Revenue EST…" at bounding box center [477, 387] width 798 height 574
click at [422, 202] on button "Cancel" at bounding box center [409, 205] width 26 height 12
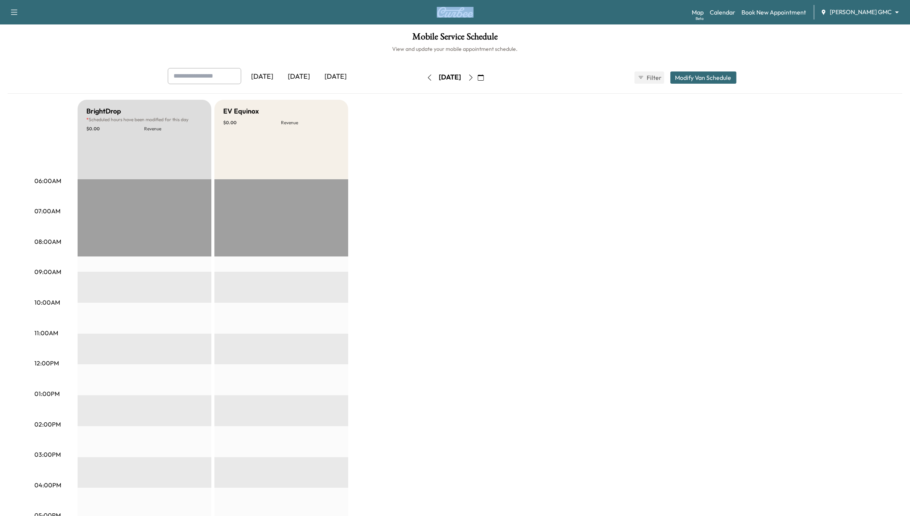
drag, startPoint x: 39, startPoint y: 0, endPoint x: 603, endPoint y: 0, distance: 564.0
click at [603, 0] on div "Support Log Out Map Beta Calendar Book New Appointment Mauer GMC ******** ​" at bounding box center [455, 12] width 910 height 24
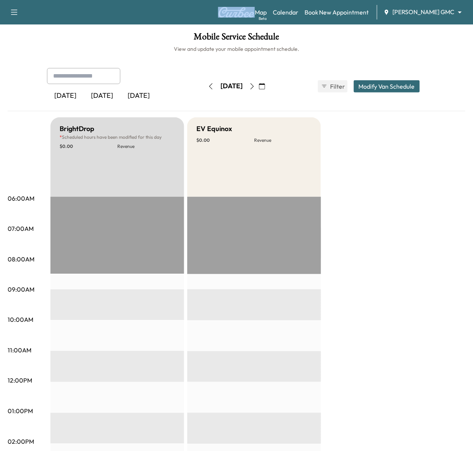
click at [255, 85] on icon "button" at bounding box center [252, 86] width 6 height 6
click at [269, 90] on button "button" at bounding box center [262, 86] width 13 height 12
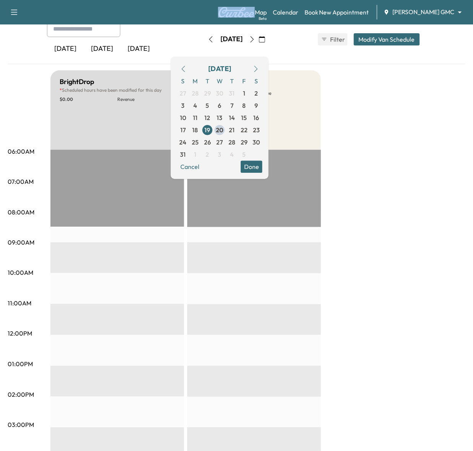
scroll to position [48, 0]
click at [259, 69] on icon "button" at bounding box center [256, 68] width 6 height 6
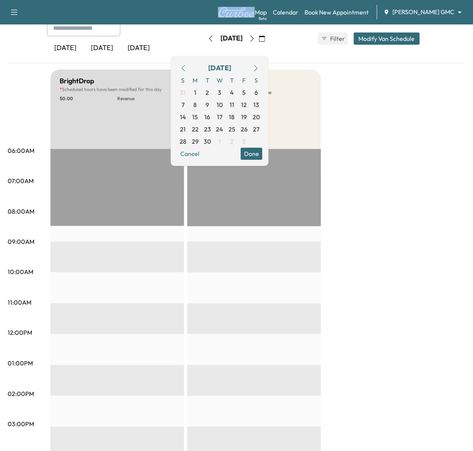
click at [258, 67] on icon "button" at bounding box center [256, 68] width 3 height 6
click at [187, 67] on icon "button" at bounding box center [183, 68] width 6 height 6
drag, startPoint x: 356, startPoint y: 187, endPoint x: 333, endPoint y: 173, distance: 26.5
click at [354, 187] on div "BrightDrop * Scheduled hours have been modified for this day $ 0.00 Revenue EST…" at bounding box center [257, 357] width 415 height 574
click at [259, 67] on icon "button" at bounding box center [256, 68] width 6 height 6
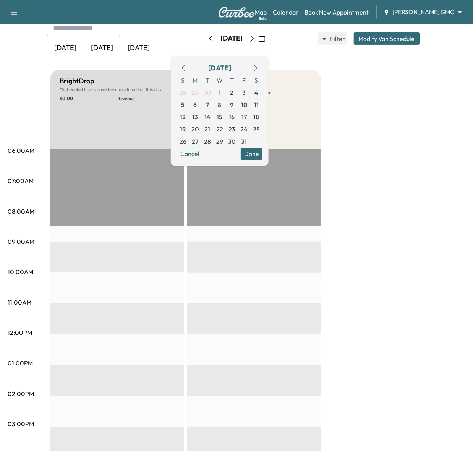
click at [205, 41] on button "button" at bounding box center [211, 39] width 13 height 12
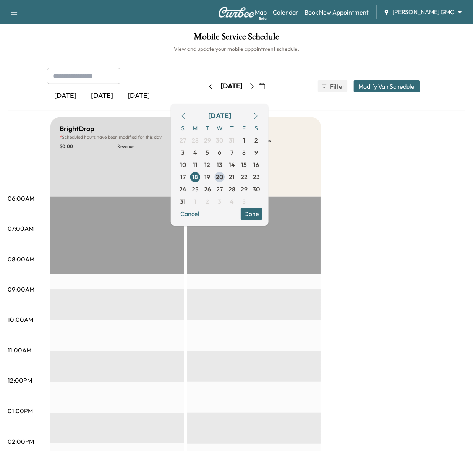
click at [369, 171] on div "BrightDrop * Scheduled hours have been modified for this day $ 0.00 Revenue EST…" at bounding box center [257, 404] width 415 height 574
click at [265, 85] on icon "button" at bounding box center [262, 86] width 6 height 6
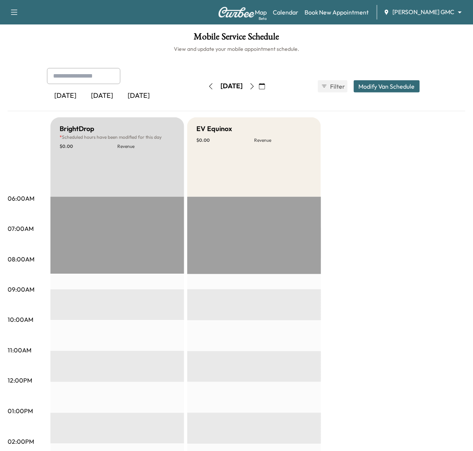
click at [265, 87] on icon "button" at bounding box center [262, 86] width 6 height 6
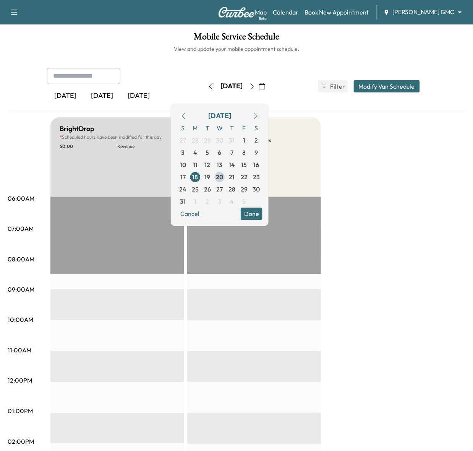
click at [259, 113] on icon "button" at bounding box center [256, 116] width 6 height 6
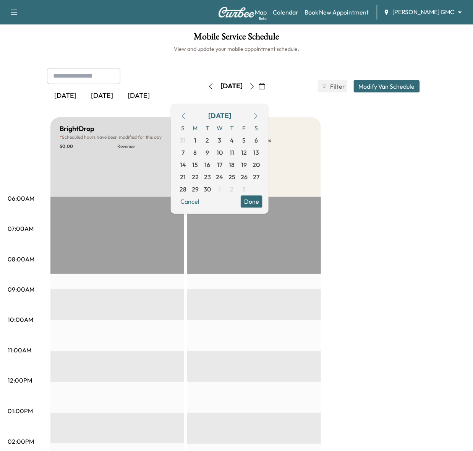
click at [406, 258] on div "BrightDrop * Scheduled hours have been modified for this day $ 0.00 Revenue EST…" at bounding box center [257, 404] width 415 height 574
